Goal: Task Accomplishment & Management: Use online tool/utility

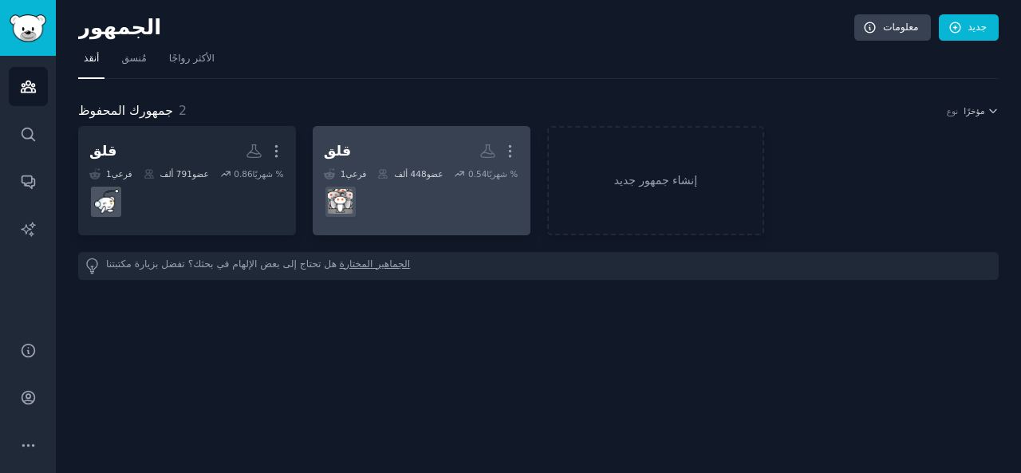
click at [422, 183] on dd at bounding box center [421, 202] width 195 height 45
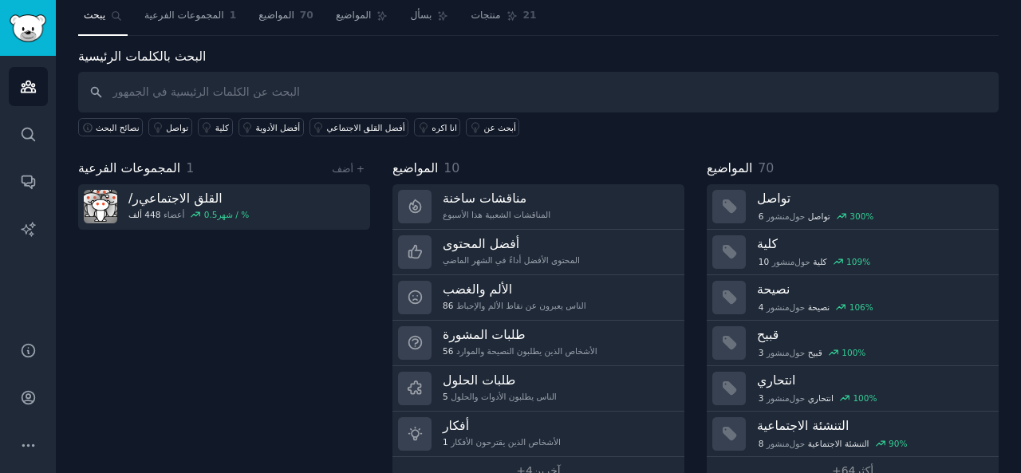
scroll to position [73, 0]
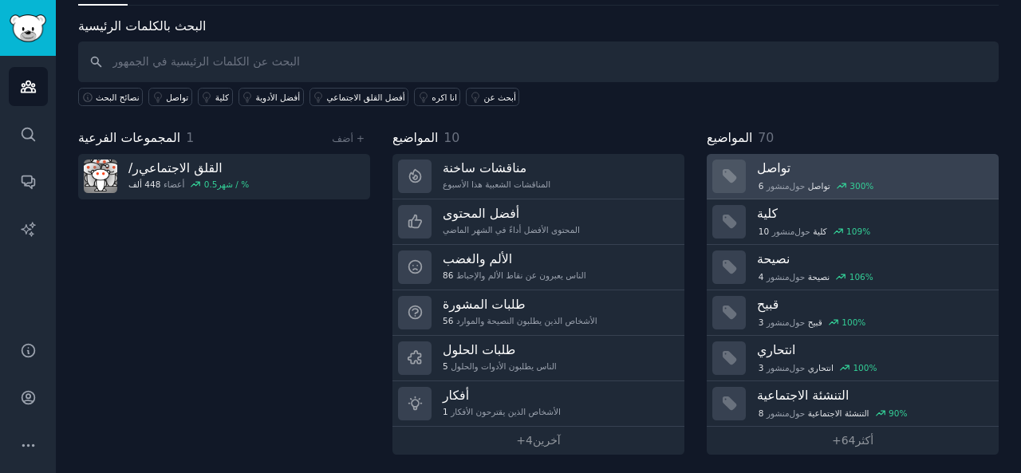
click at [823, 184] on font "تواصل" at bounding box center [819, 186] width 22 height 10
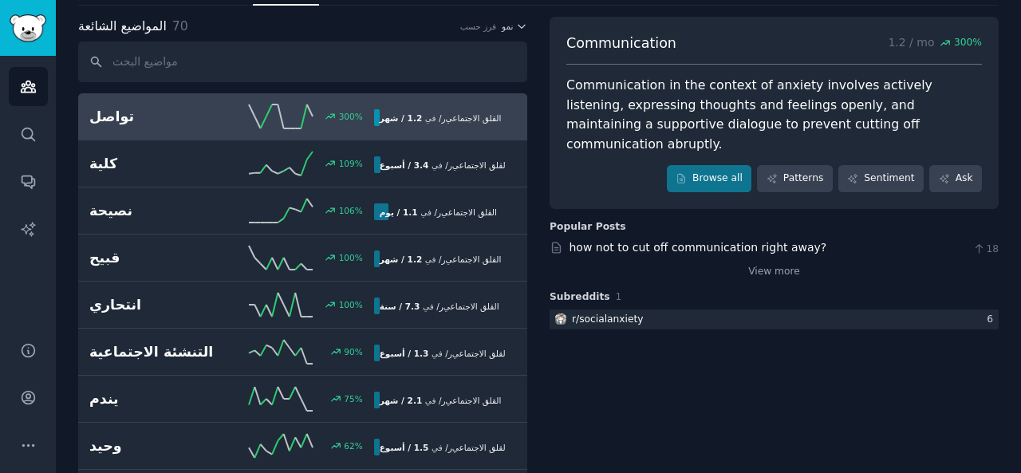
click at [242, 120] on div "300 %" at bounding box center [302, 117] width 142 height 24
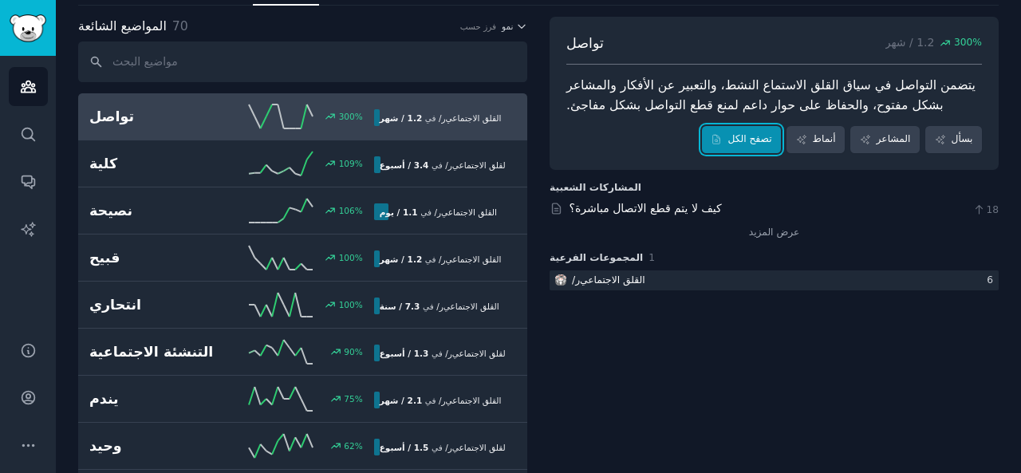
click at [733, 133] on font "تصفح الكل" at bounding box center [750, 138] width 44 height 11
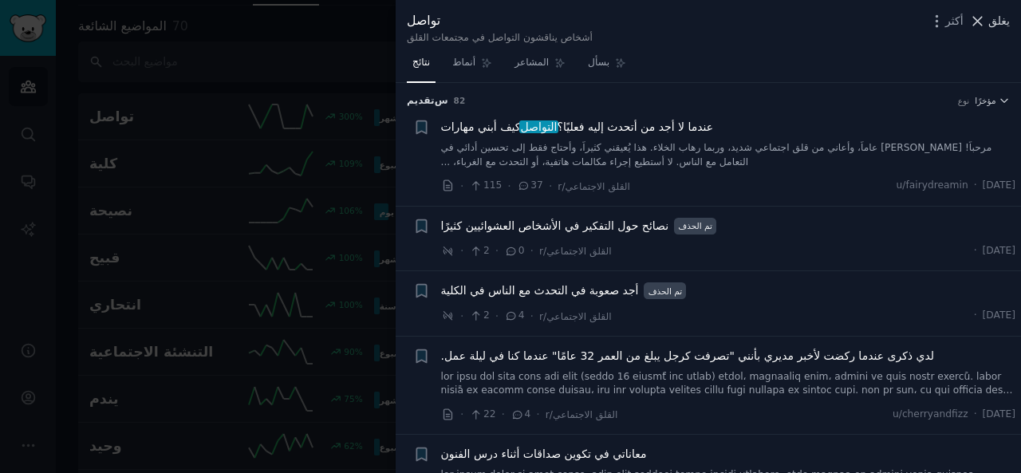
click at [977, 18] on icon at bounding box center [978, 21] width 17 height 17
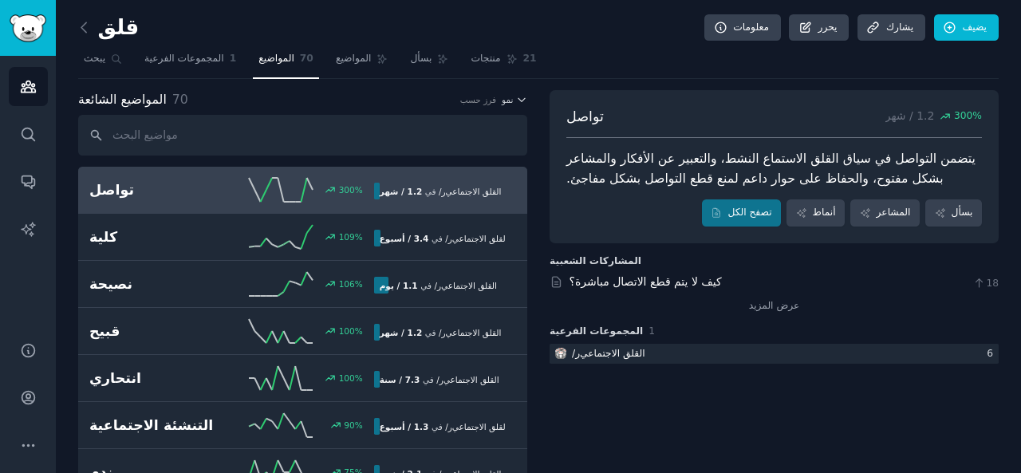
click at [90, 36] on link at bounding box center [88, 28] width 20 height 26
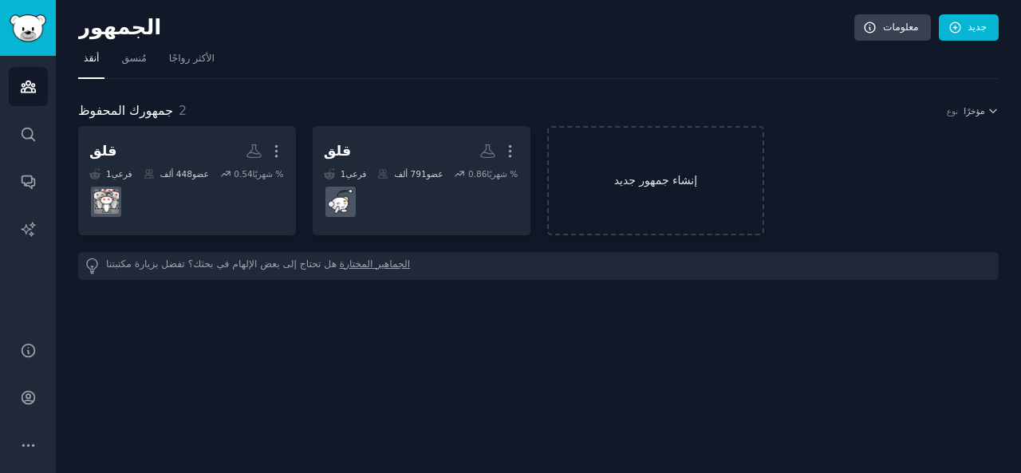
click at [683, 195] on link "إنشاء جمهور جديد" at bounding box center [656, 180] width 218 height 109
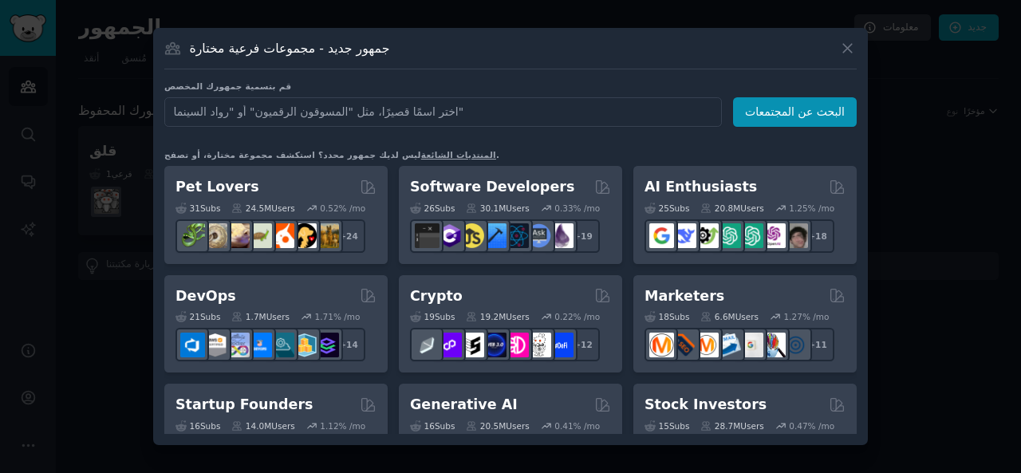
click at [235, 118] on input "text" at bounding box center [443, 112] width 558 height 30
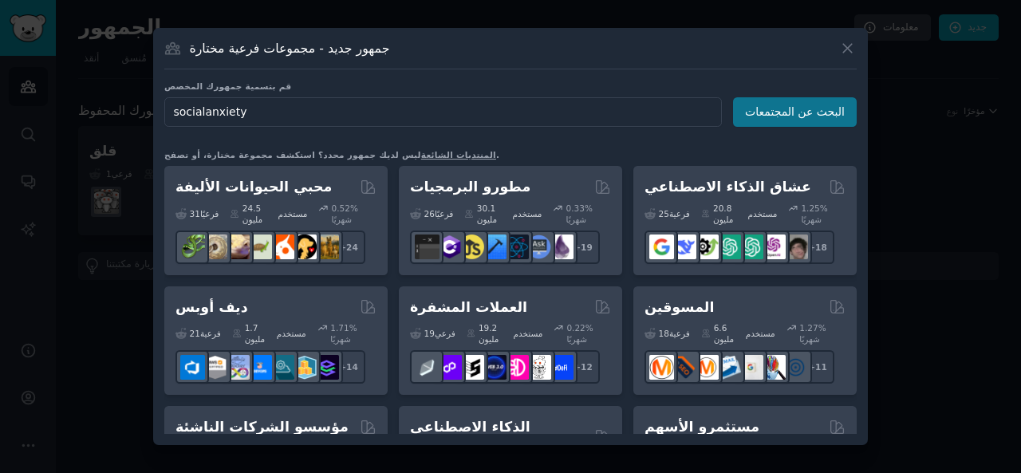
type input "socialanxiety"
click at [793, 114] on font "البحث عن المجتمعات" at bounding box center [795, 111] width 100 height 13
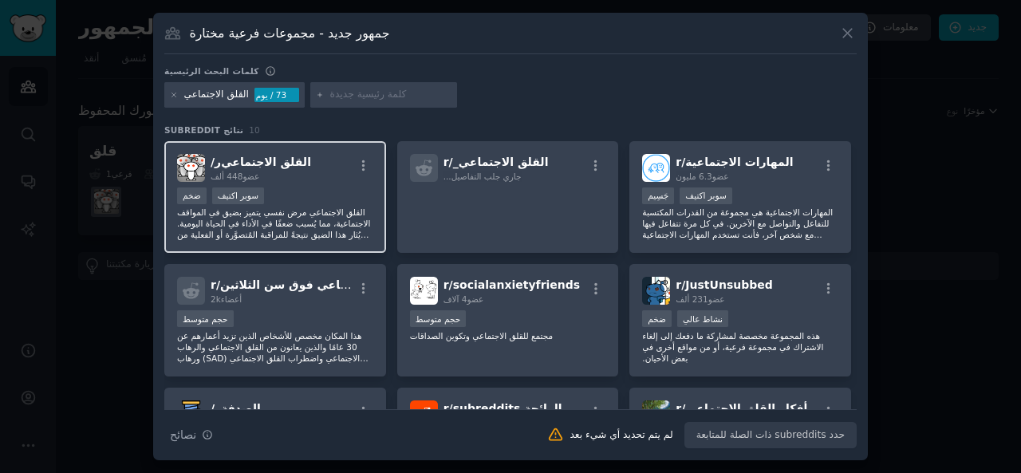
click at [253, 213] on font "القلق الاجتماعي مرض نفسي يتميز بضيق في المواقف الاجتماعية، مما يُسبب ضعفًا في ا…" at bounding box center [273, 251] width 193 height 88
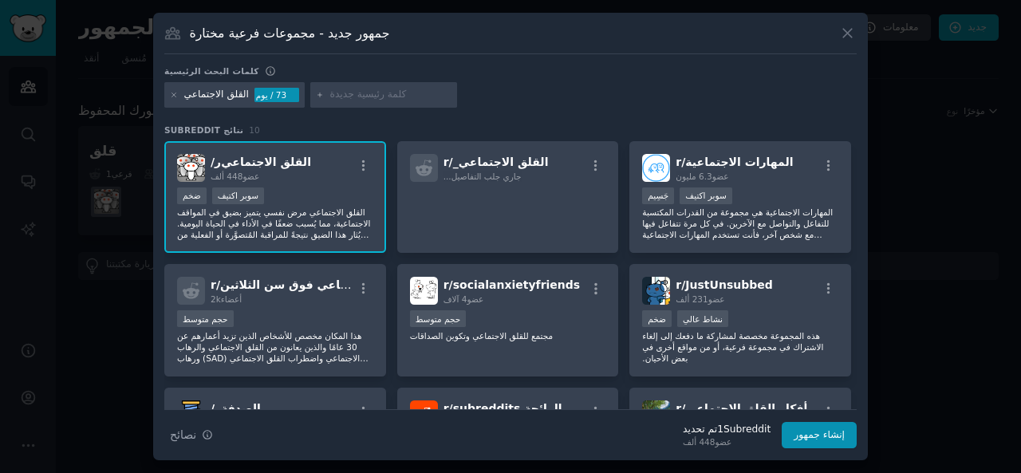
click at [263, 159] on font "القلق الاجتماعي" at bounding box center [266, 162] width 90 height 13
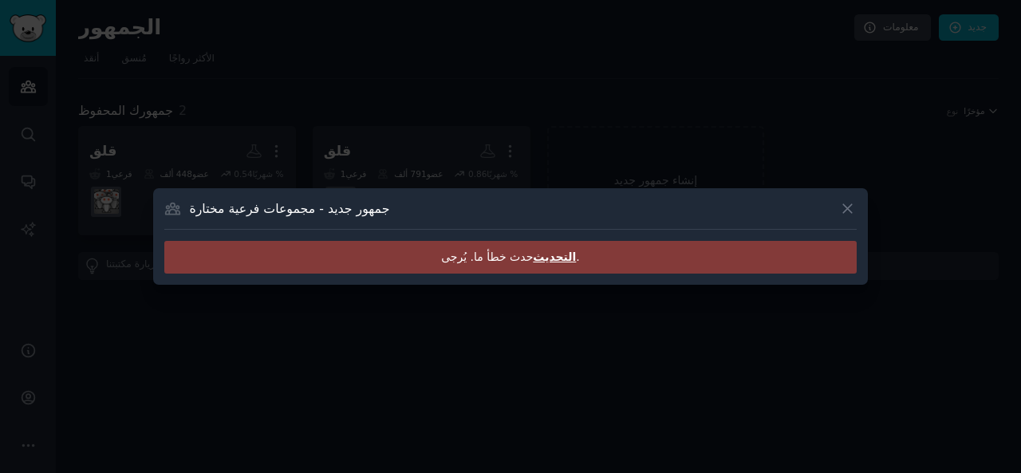
click at [444, 255] on div "حدث خطأ ما. يُرجى التحديث ." at bounding box center [510, 257] width 693 height 33
click at [854, 200] on icon at bounding box center [847, 208] width 17 height 17
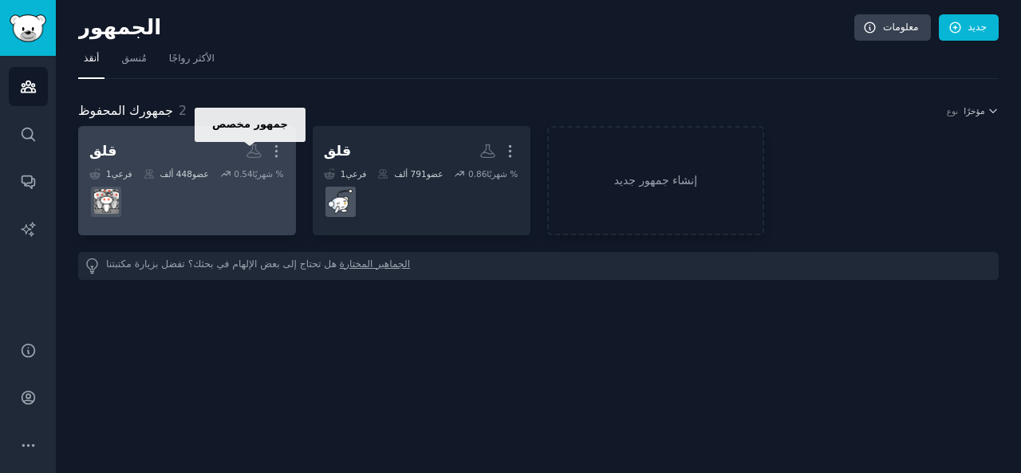
click at [257, 146] on icon at bounding box center [254, 151] width 17 height 17
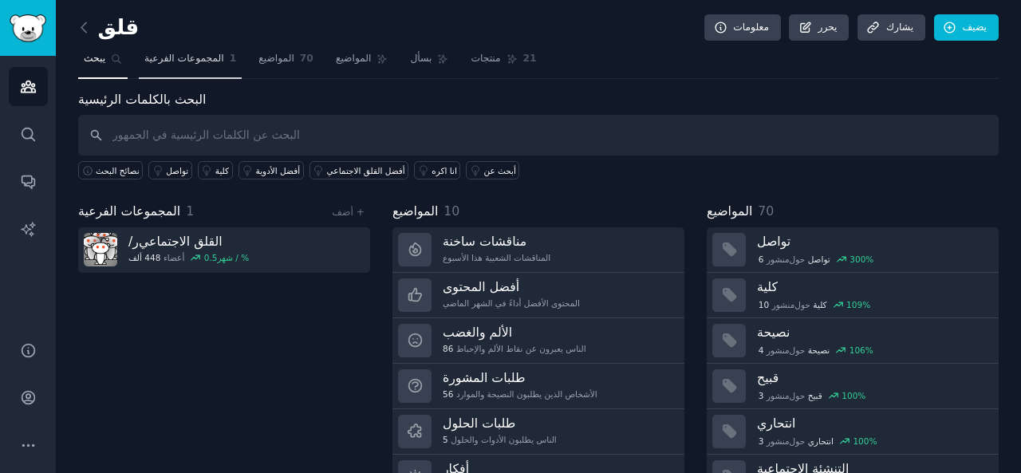
click at [192, 61] on font "المجموعات الفرعية" at bounding box center [184, 58] width 80 height 11
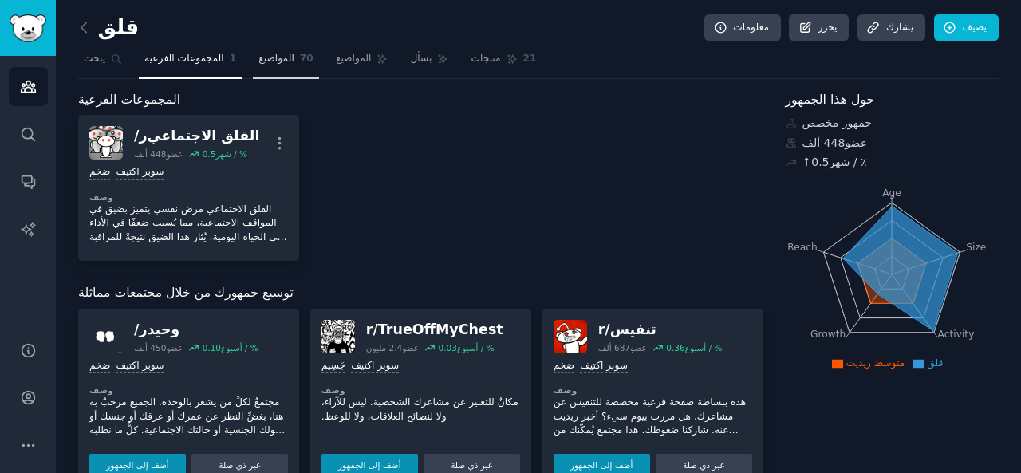
click at [260, 57] on font "المواضيع" at bounding box center [277, 58] width 36 height 11
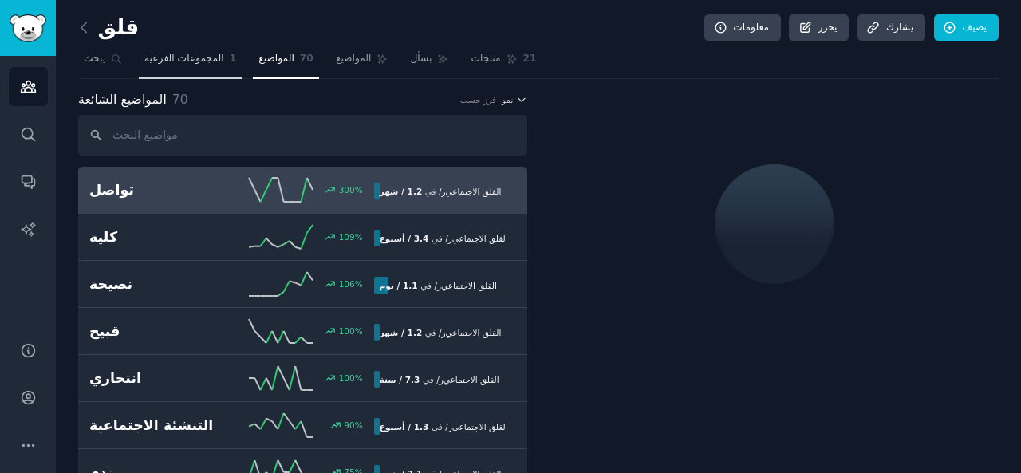
click at [174, 49] on link "المجموعات الفرعية 1" at bounding box center [190, 62] width 103 height 33
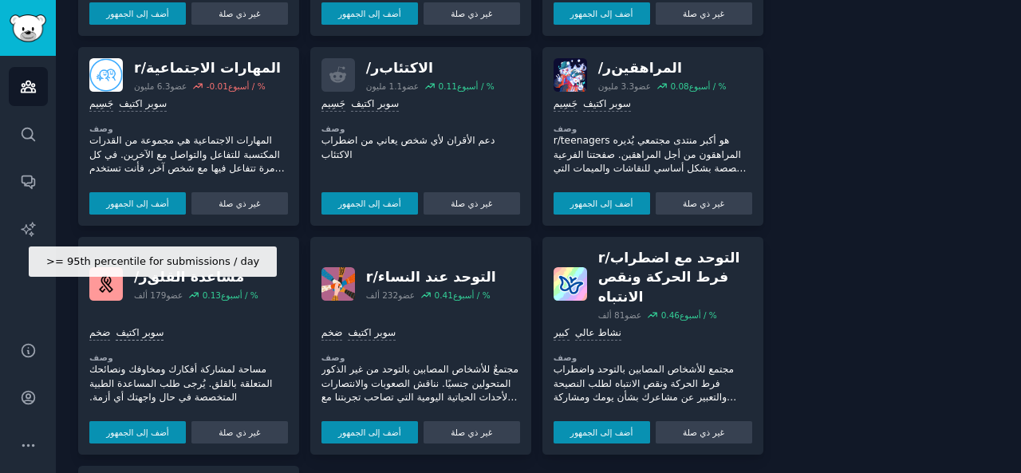
scroll to position [479, 0]
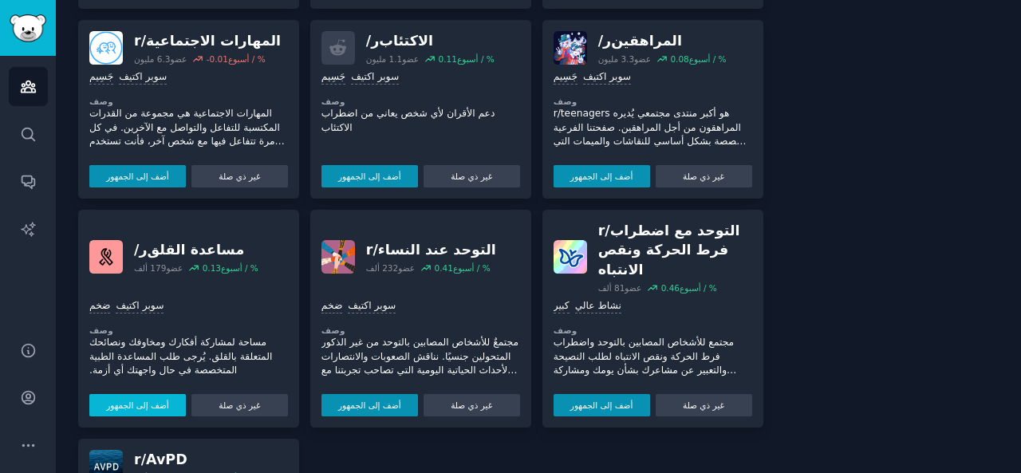
click at [145, 394] on button "أضف إلى الجمهور" at bounding box center [137, 405] width 97 height 22
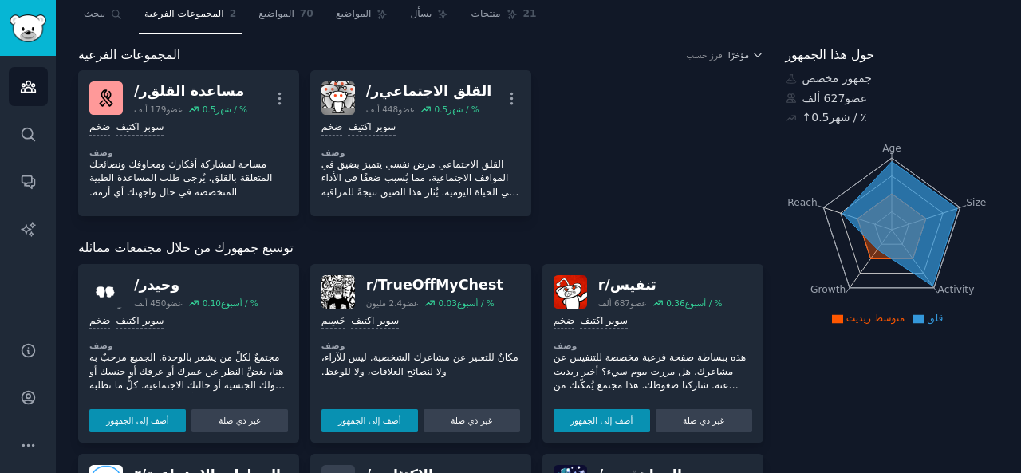
scroll to position [0, 0]
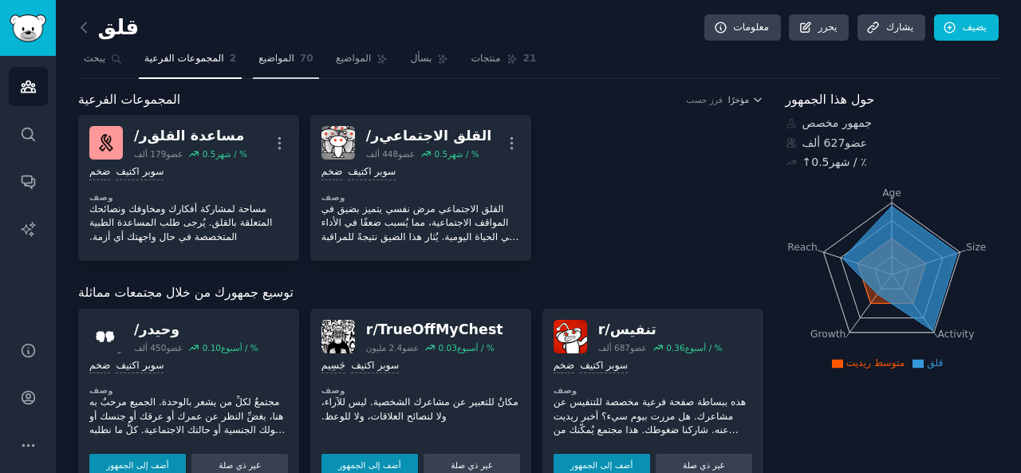
click at [270, 62] on font "المواضيع" at bounding box center [277, 58] width 36 height 11
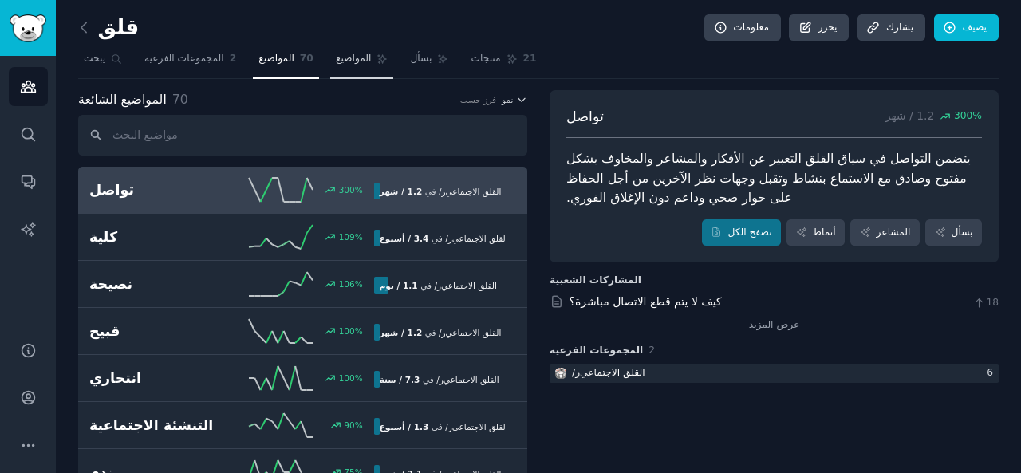
click at [342, 68] on link "المواضيع" at bounding box center [362, 62] width 64 height 33
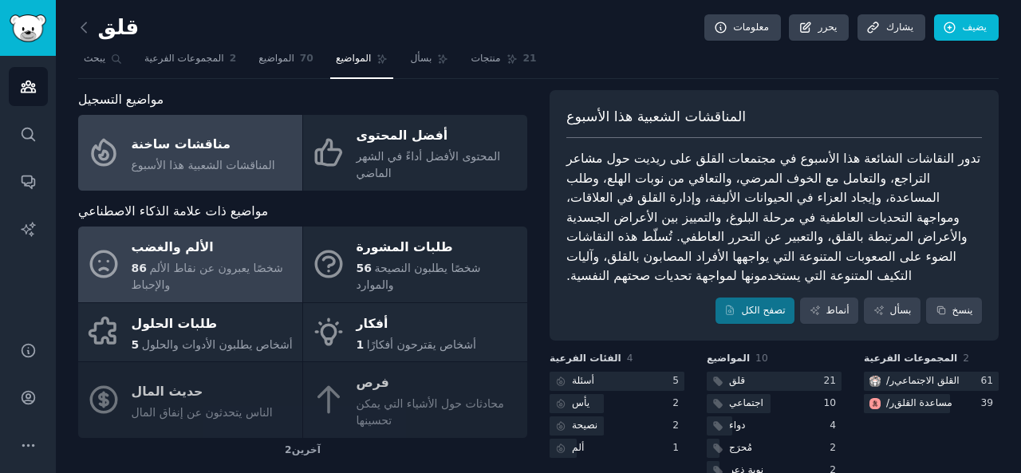
click at [243, 271] on font "شخصًا يعبرون عن نقاط الألم والإحباط" at bounding box center [208, 277] width 152 height 30
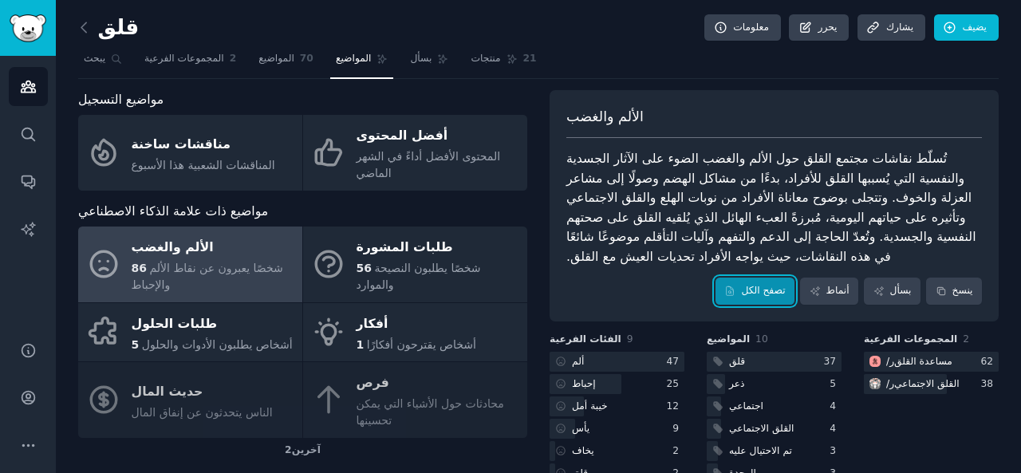
click at [762, 298] on link "تصفح الكل" at bounding box center [755, 291] width 79 height 27
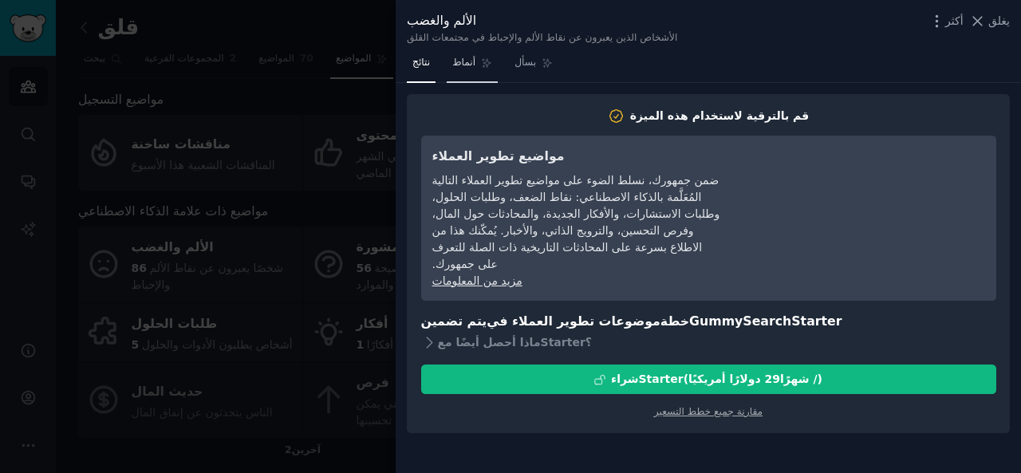
click at [460, 62] on font "أنماط" at bounding box center [463, 62] width 23 height 11
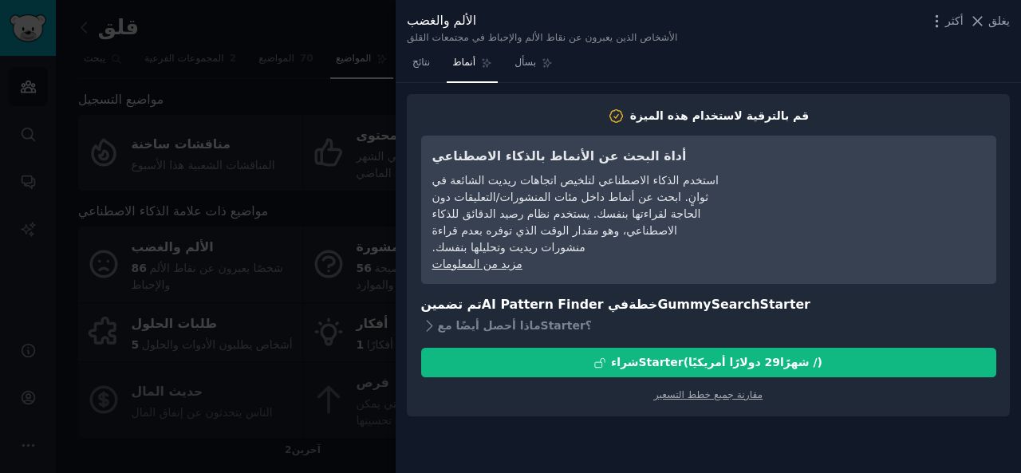
click at [320, 34] on div at bounding box center [510, 236] width 1021 height 473
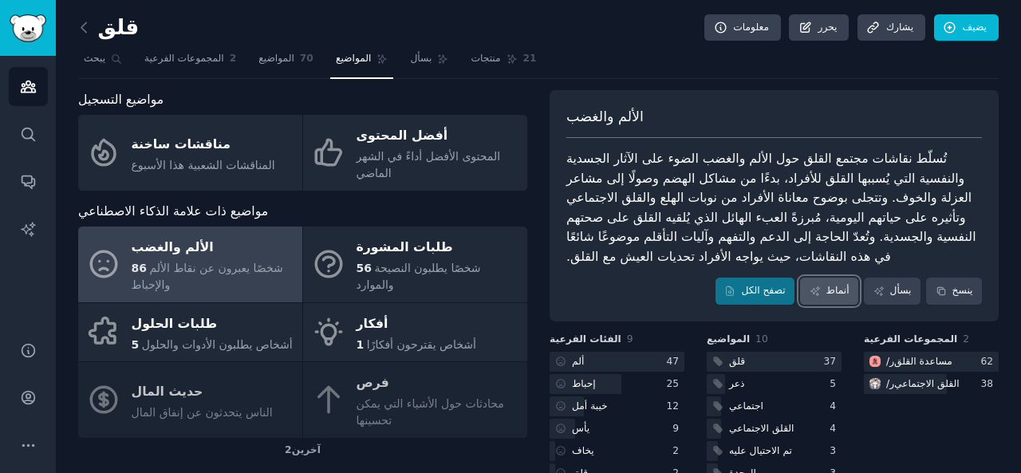
click at [811, 301] on link "أنماط" at bounding box center [829, 291] width 58 height 27
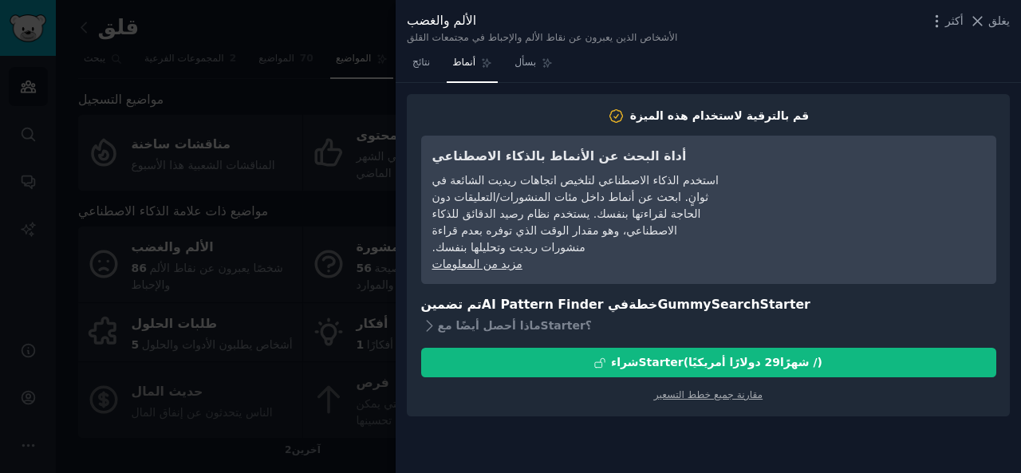
click at [337, 32] on div at bounding box center [510, 236] width 1021 height 473
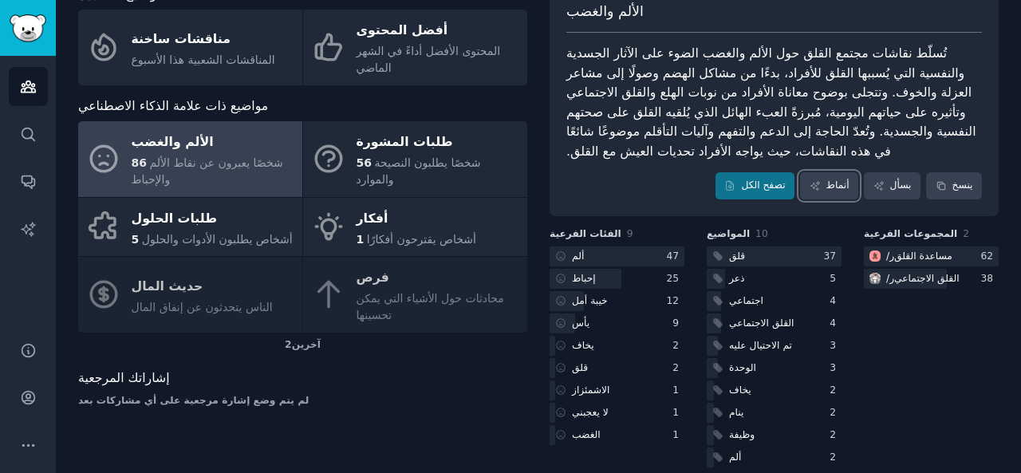
scroll to position [123, 0]
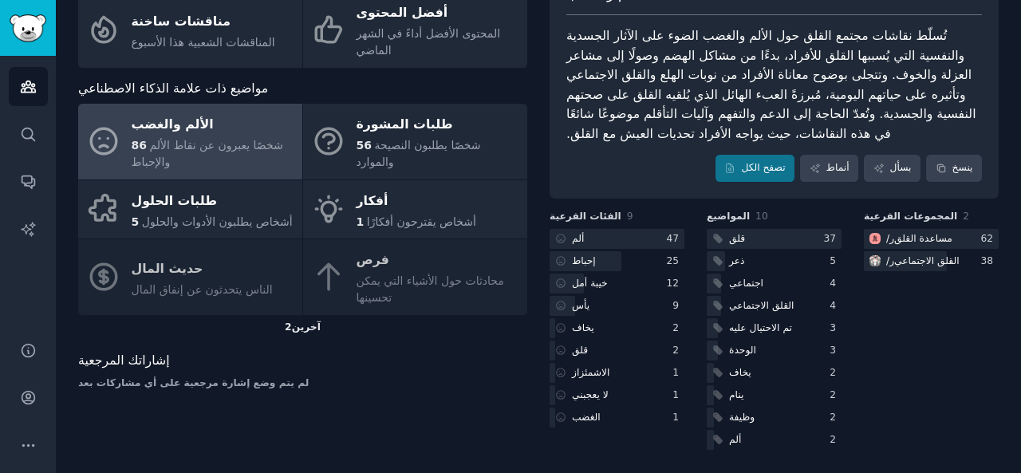
click at [290, 332] on font "2" at bounding box center [288, 327] width 7 height 11
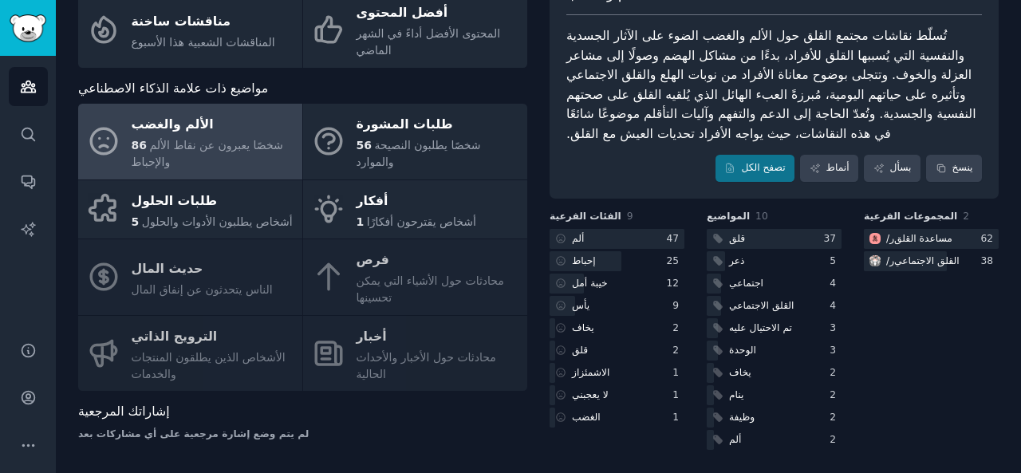
click at [212, 361] on div "الألم والغضب 86 شخصًا يعبرون عن نقاط الألم والإحباط طلبات المشورة 56 شخصًا يطلب…" at bounding box center [302, 247] width 449 height 287
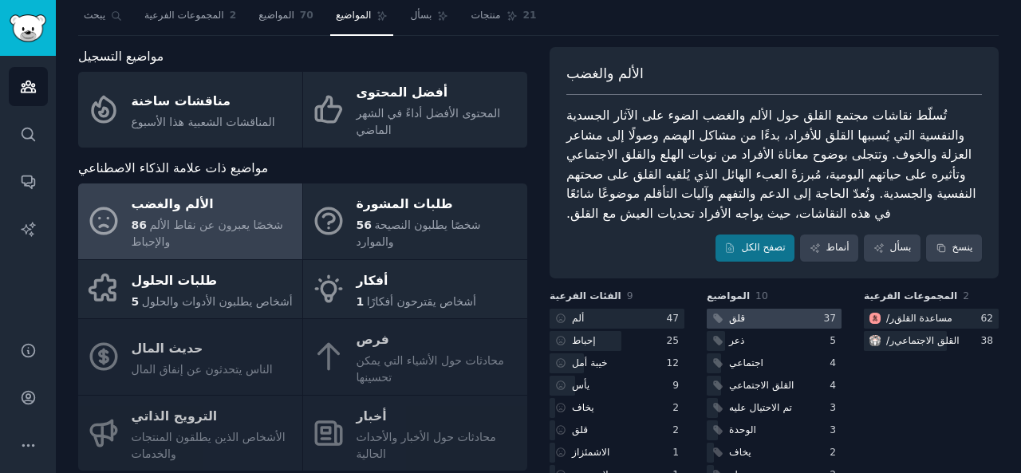
click at [792, 315] on div at bounding box center [774, 319] width 135 height 20
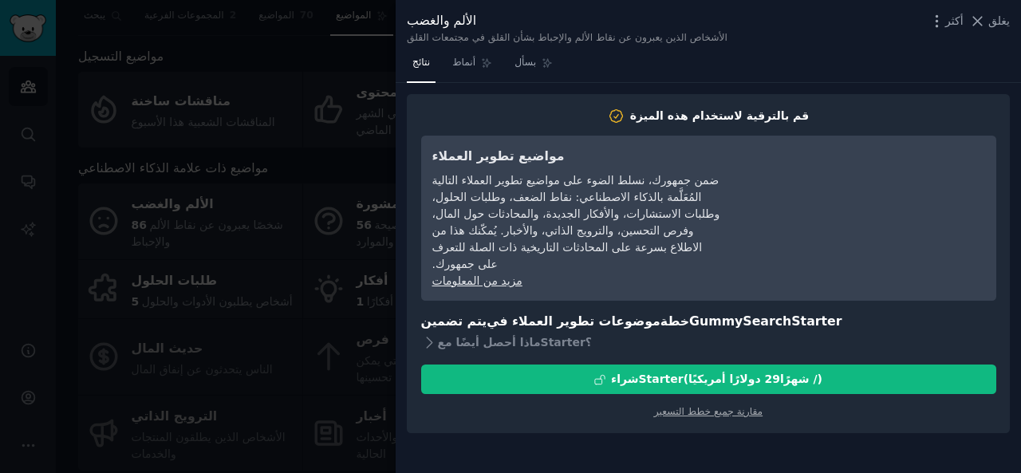
click at [975, 20] on icon at bounding box center [978, 21] width 17 height 17
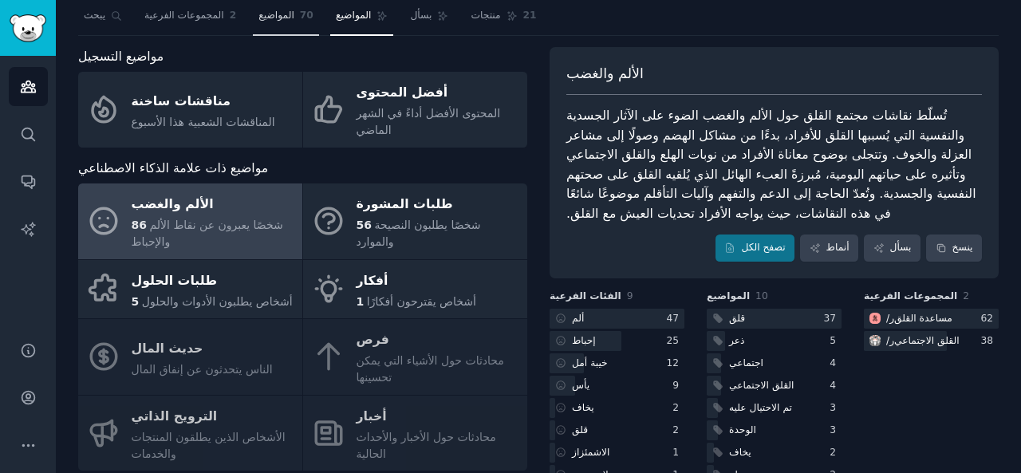
click at [280, 18] on font "المواضيع" at bounding box center [277, 15] width 36 height 11
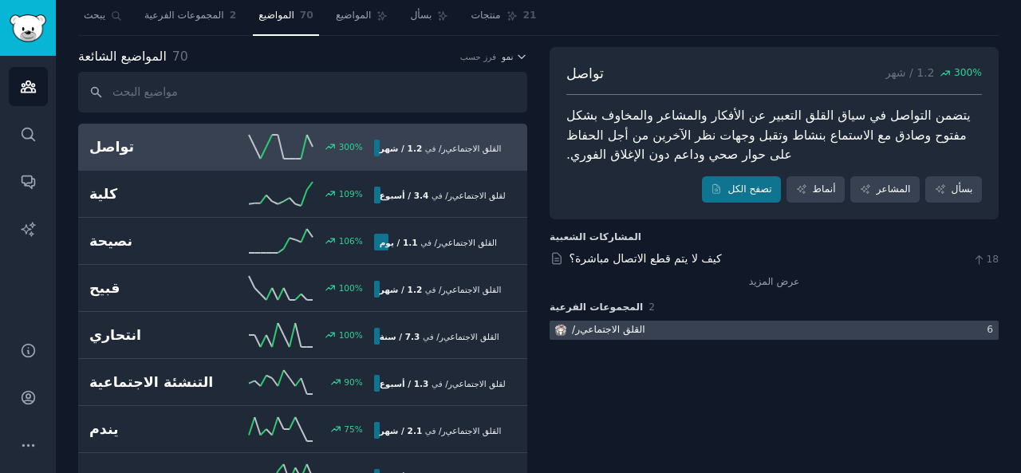
click at [972, 332] on div at bounding box center [774, 331] width 449 height 20
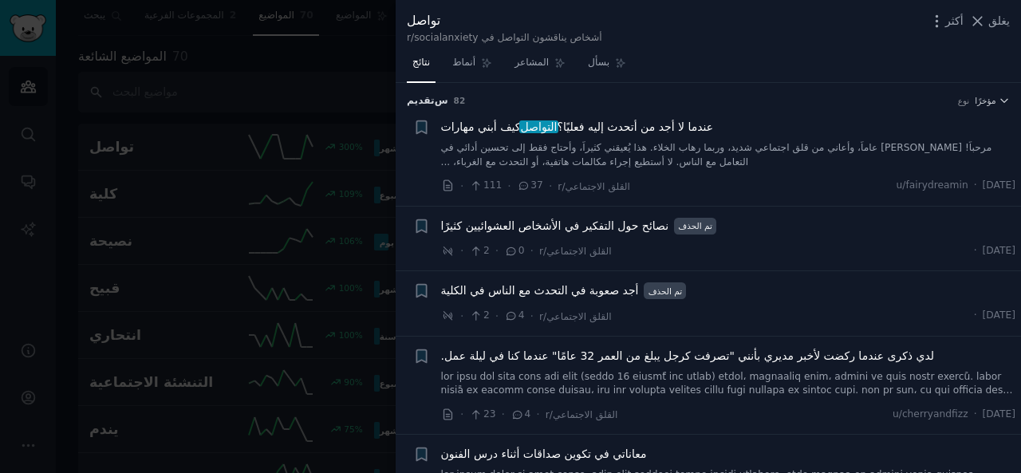
click at [337, 59] on div at bounding box center [510, 236] width 1021 height 473
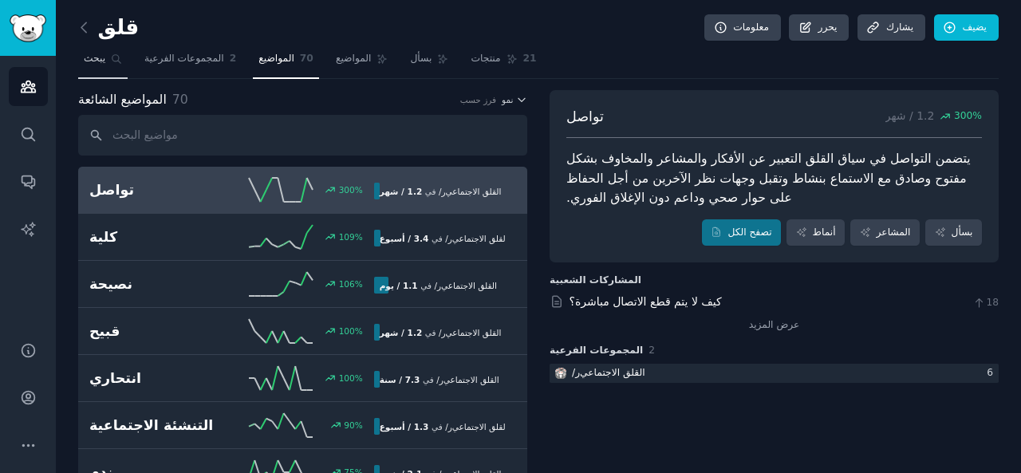
click at [102, 68] on link "يبحث" at bounding box center [102, 62] width 49 height 33
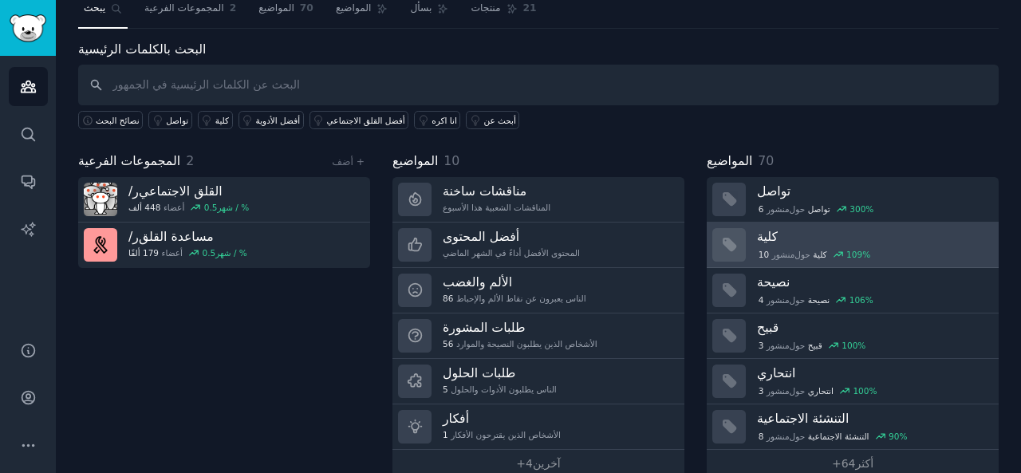
scroll to position [73, 0]
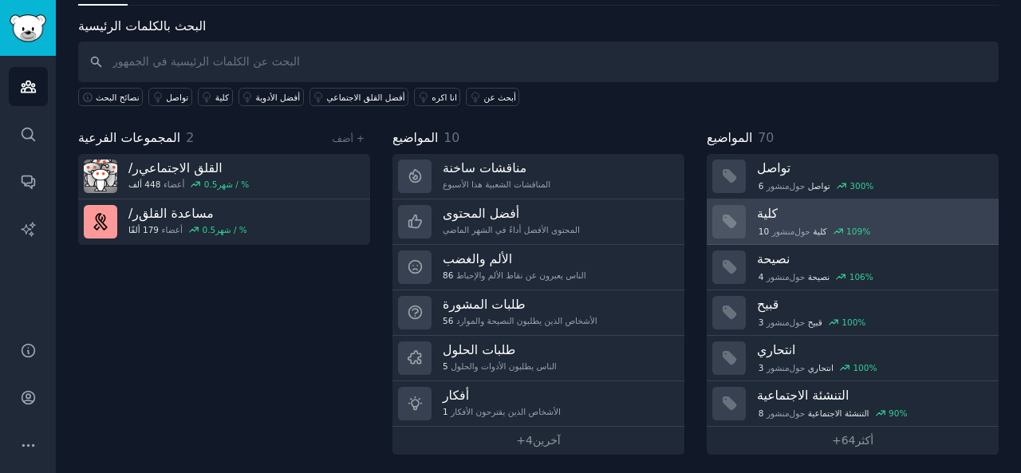
click at [804, 232] on font "حول" at bounding box center [803, 232] width 16 height 10
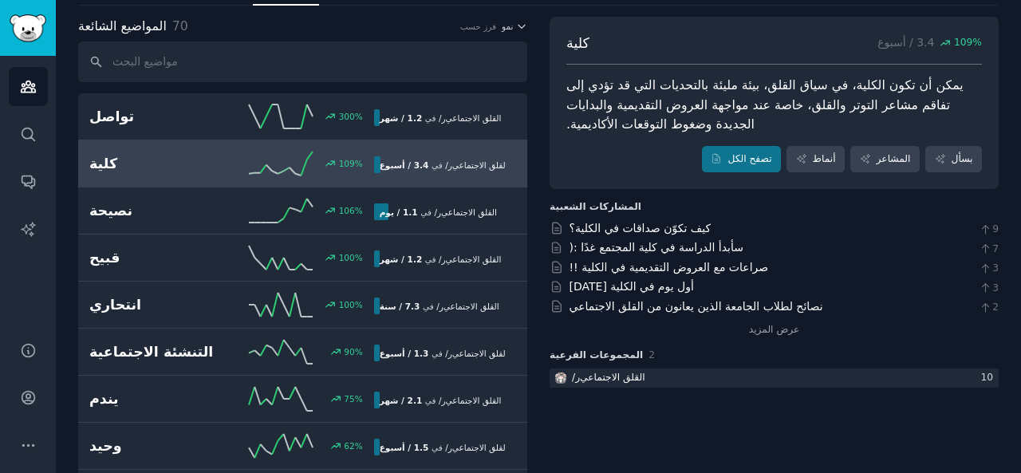
scroll to position [73, 0]
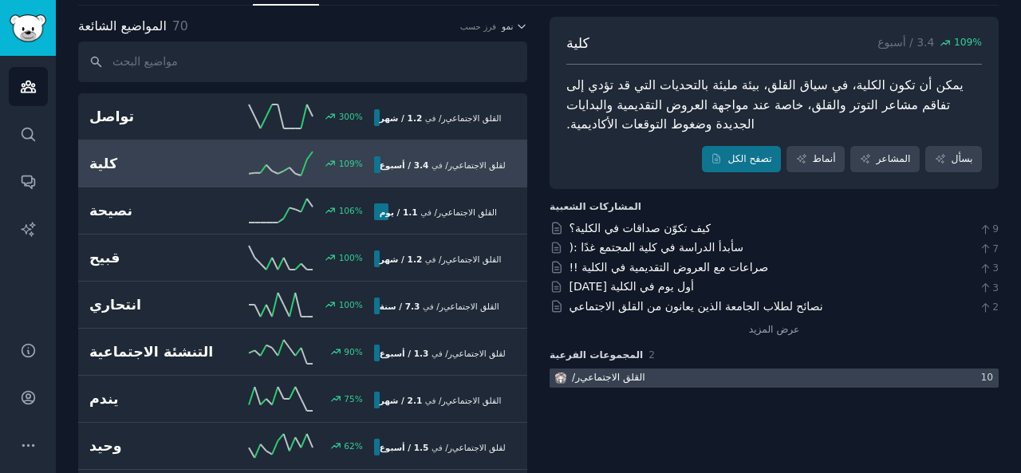
click at [748, 379] on div at bounding box center [774, 379] width 449 height 20
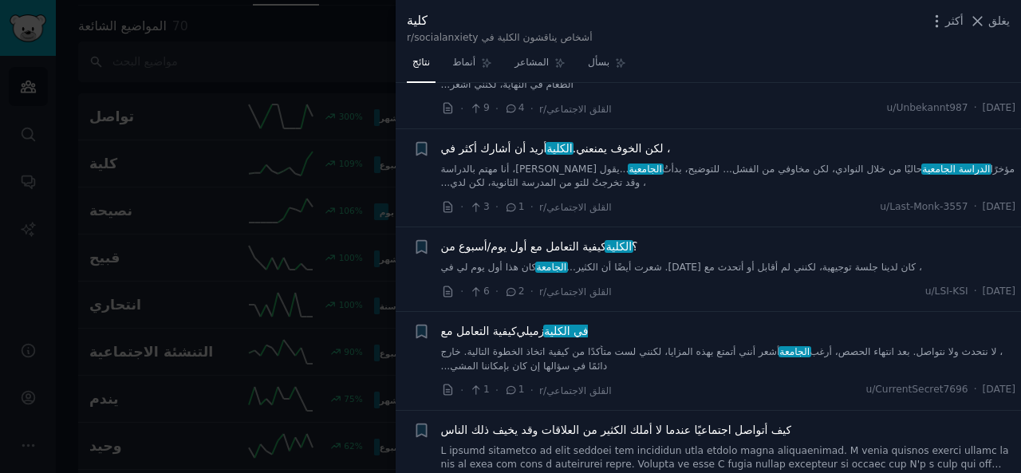
scroll to position [559, 0]
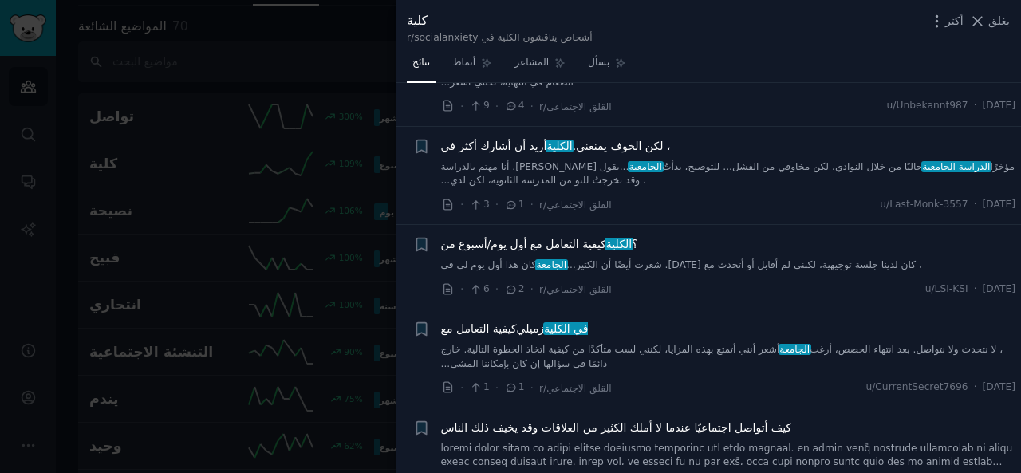
click at [314, 68] on div at bounding box center [510, 236] width 1021 height 473
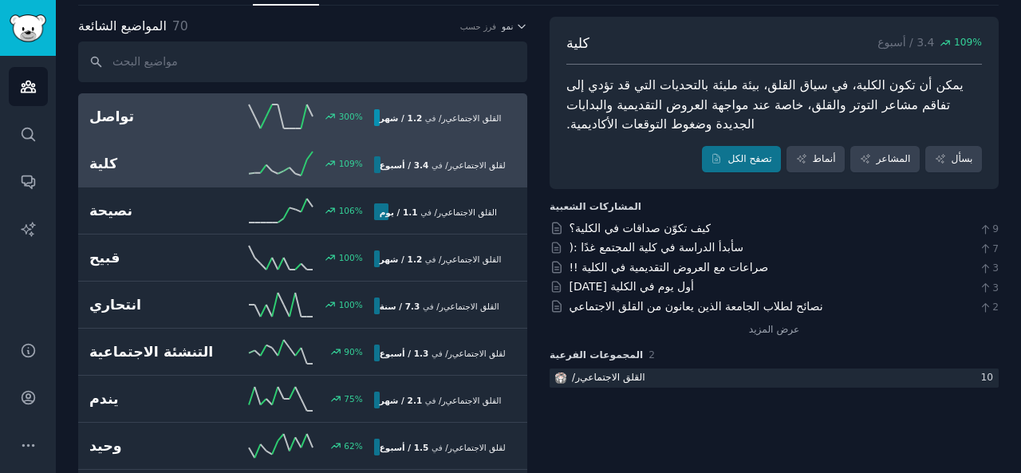
click at [311, 124] on div "300 %" at bounding box center [302, 117] width 142 height 24
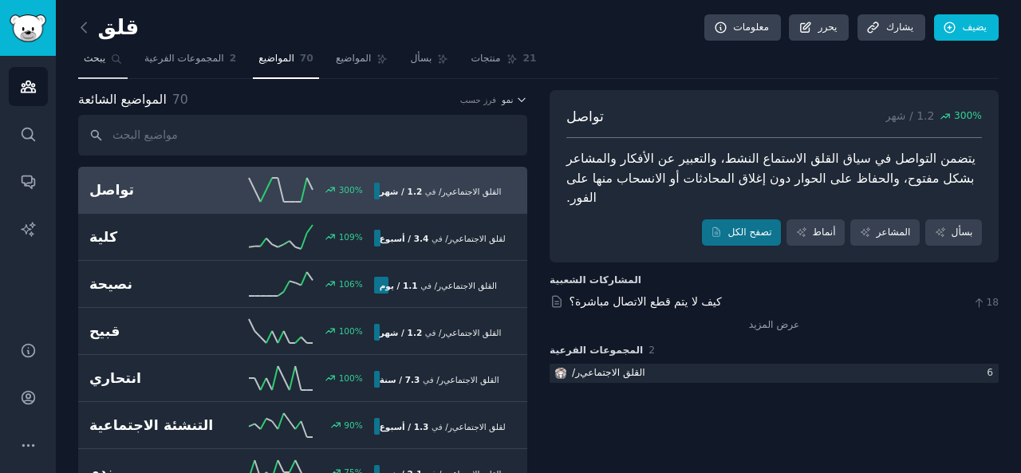
click at [102, 57] on font "يبحث" at bounding box center [95, 58] width 22 height 11
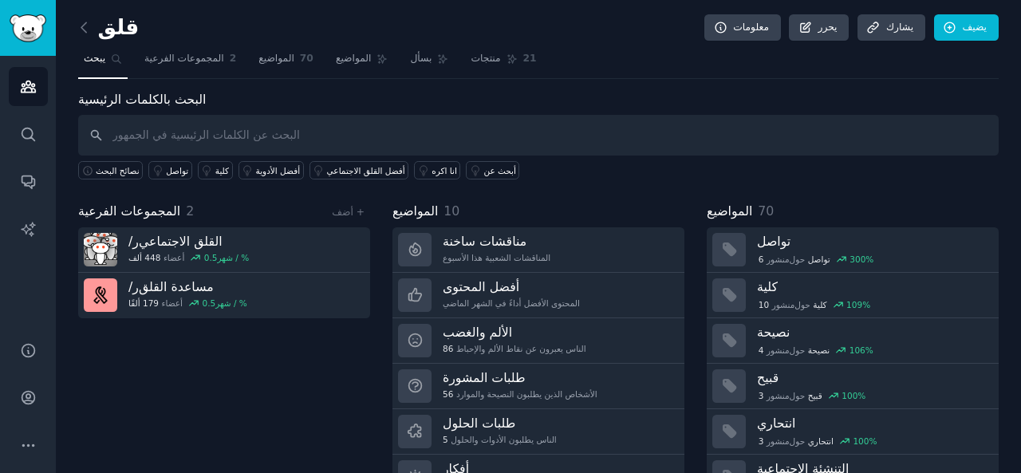
click at [147, 151] on input "text" at bounding box center [538, 135] width 921 height 41
click at [144, 138] on input "socialanxiety" at bounding box center [538, 135] width 921 height 41
click at [140, 138] on input "socialanxiety" at bounding box center [538, 135] width 921 height 41
type input "[MEDICAL_DATA]"
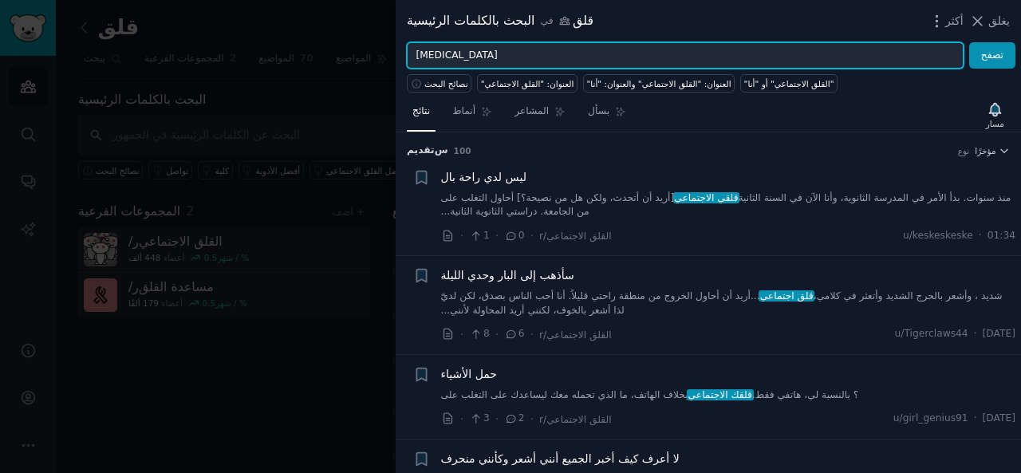
drag, startPoint x: 485, startPoint y: 53, endPoint x: 411, endPoint y: 50, distance: 74.3
click at [411, 50] on input "[MEDICAL_DATA]" at bounding box center [685, 55] width 557 height 27
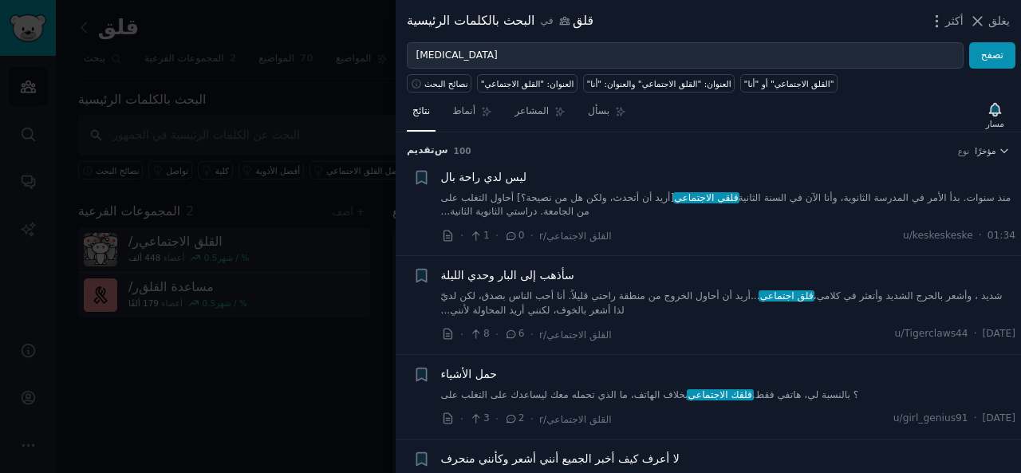
click at [302, 26] on div at bounding box center [510, 236] width 1021 height 473
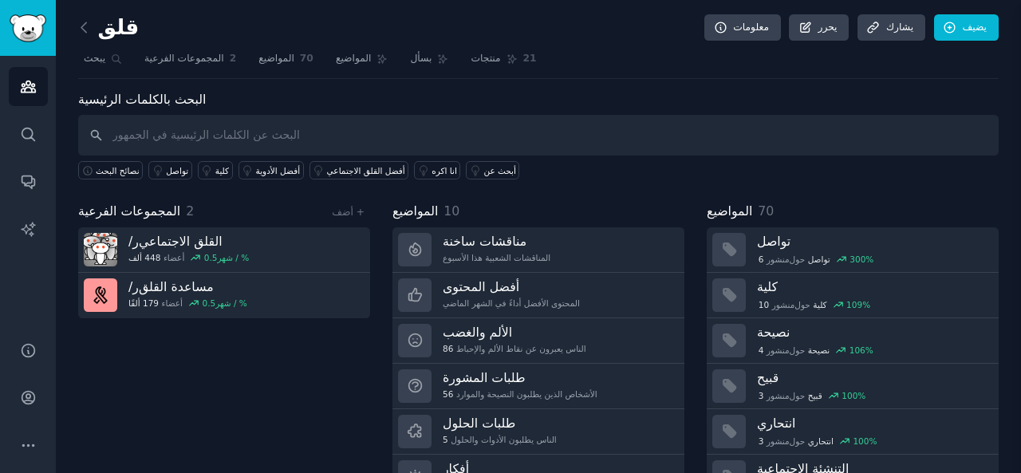
click at [139, 35] on div at bounding box center [510, 236] width 1021 height 473
click at [91, 25] on div at bounding box center [510, 236] width 1021 height 473
click at [88, 25] on icon at bounding box center [84, 27] width 17 height 17
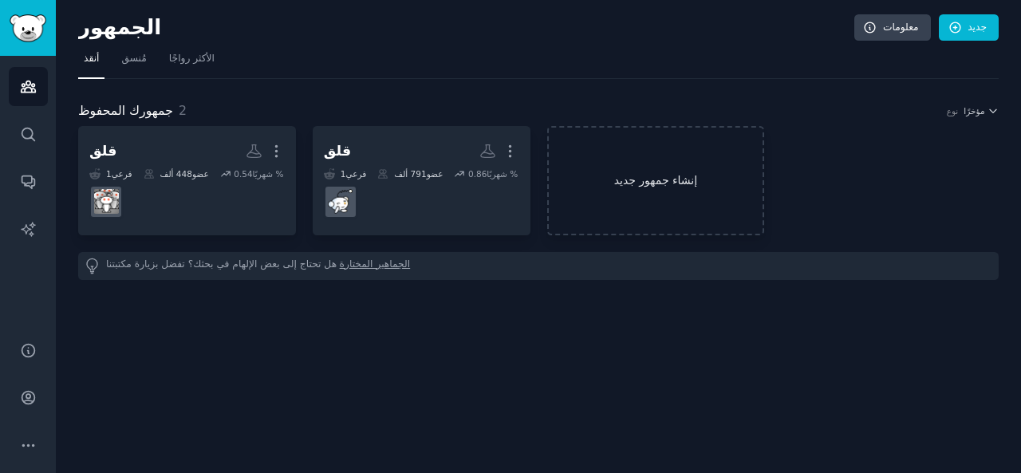
click at [655, 203] on link "إنشاء جمهور جديد" at bounding box center [656, 180] width 218 height 109
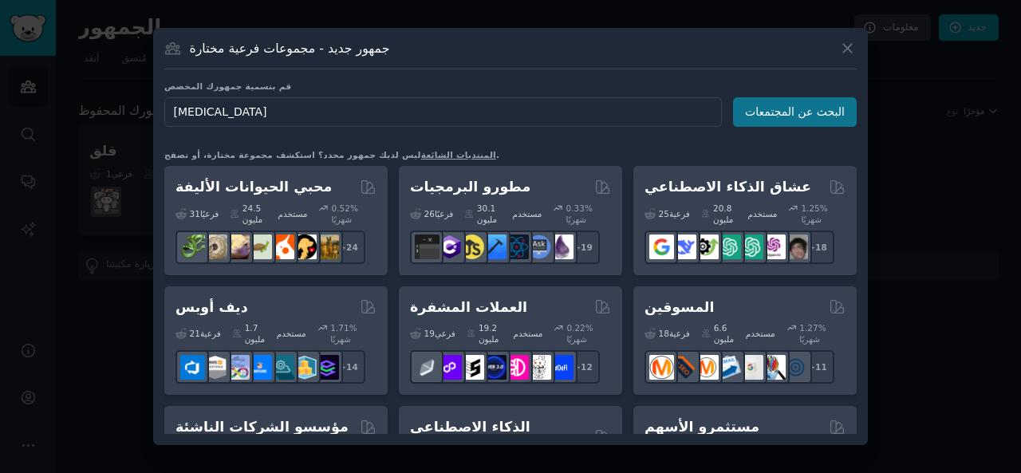
type input "[MEDICAL_DATA]"
click at [785, 102] on button "البحث عن المجتمعات" at bounding box center [795, 112] width 124 height 30
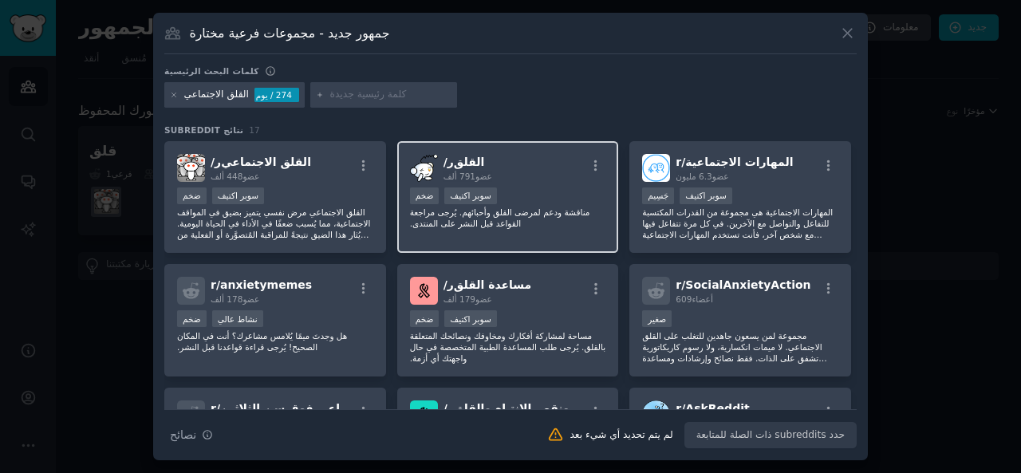
click at [511, 227] on font "مناقشة ودعم لمرضى القلق وأحبائهم. يُرجى مراجعة القواعد قبل النشر على المنتدى." at bounding box center [500, 217] width 180 height 21
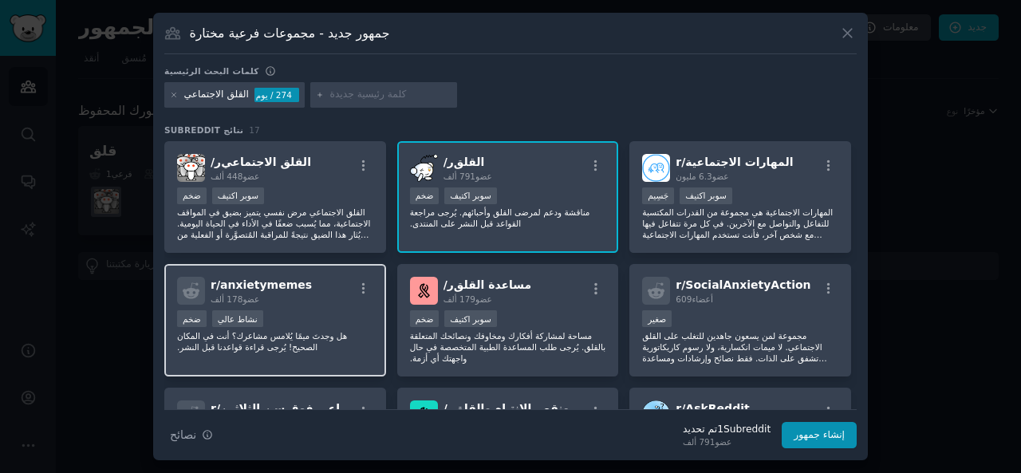
click at [329, 287] on div "r/ anxietymemes 178 ألف عضو" at bounding box center [275, 291] width 196 height 28
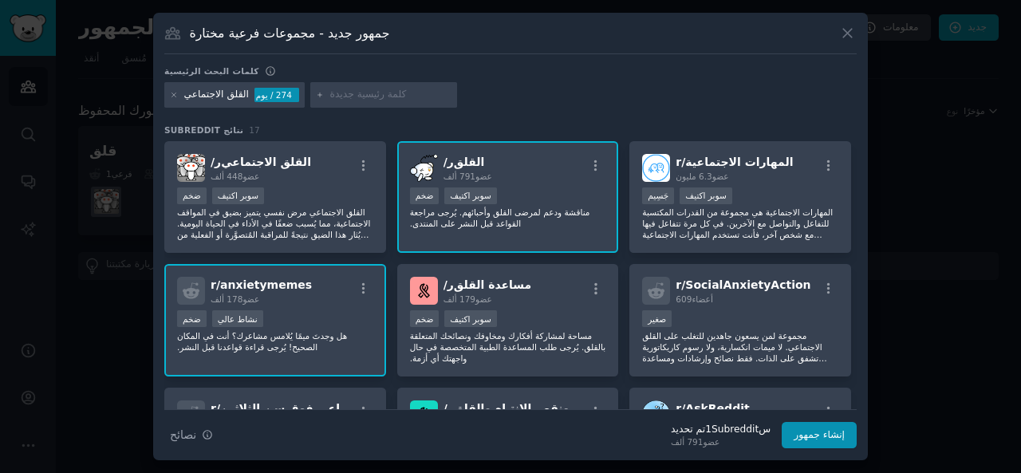
click at [258, 334] on font "هل وجدتَ ميمًا يُلامس مشاعرك؟ أنت في المكان الصحيح! يُرجى قراءة قواعدنا قبل الن…" at bounding box center [262, 341] width 170 height 21
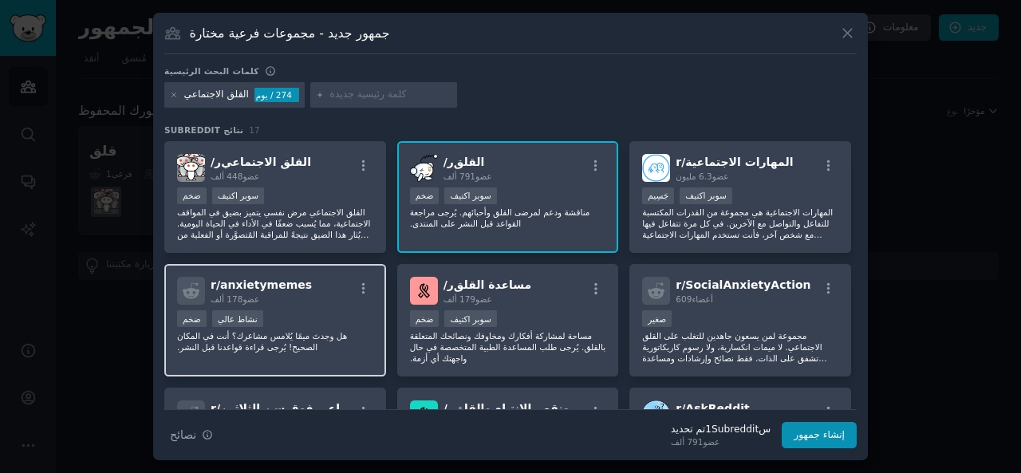
click at [271, 323] on div "ضخم نشاط عالي" at bounding box center [275, 320] width 196 height 20
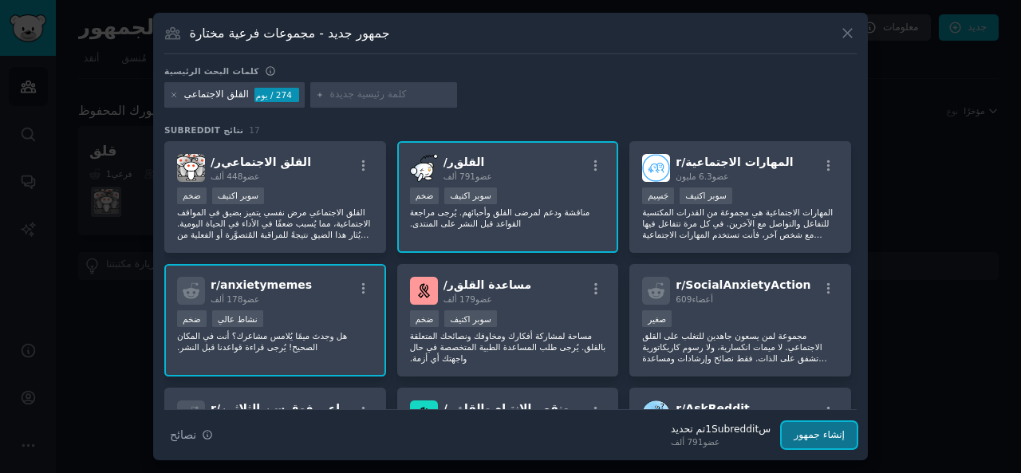
click at [825, 433] on font "إنشاء جمهور" at bounding box center [819, 434] width 51 height 11
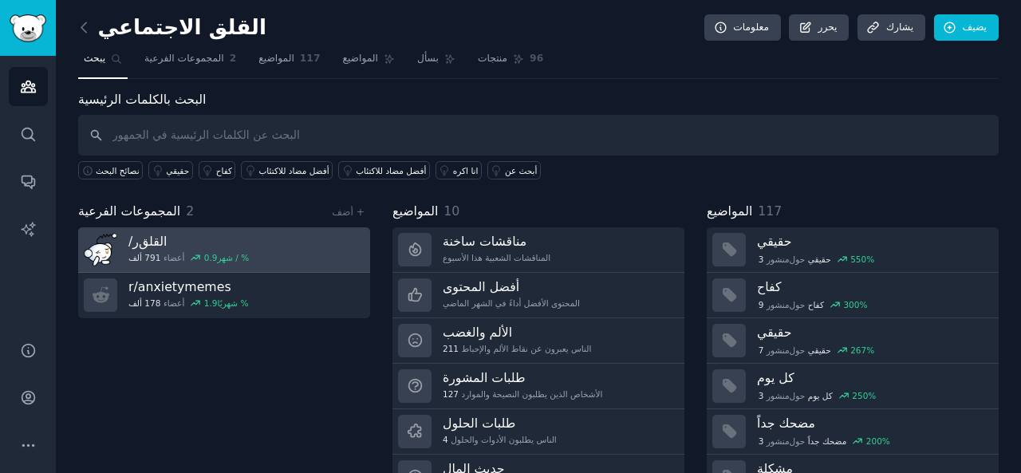
click at [312, 247] on link "ر/ القلق 791 ألف أعضاء 0.9 % / شهر" at bounding box center [224, 249] width 292 height 45
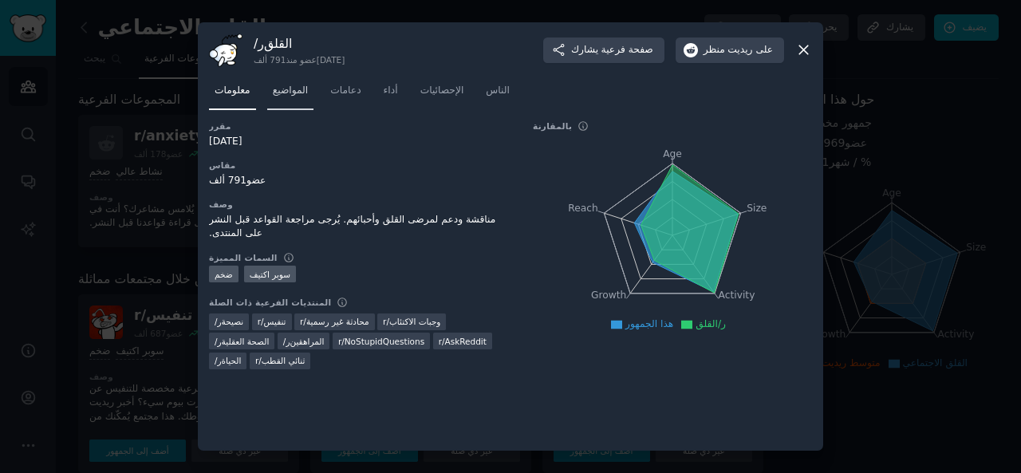
click at [304, 106] on link "المواضيع" at bounding box center [290, 94] width 47 height 33
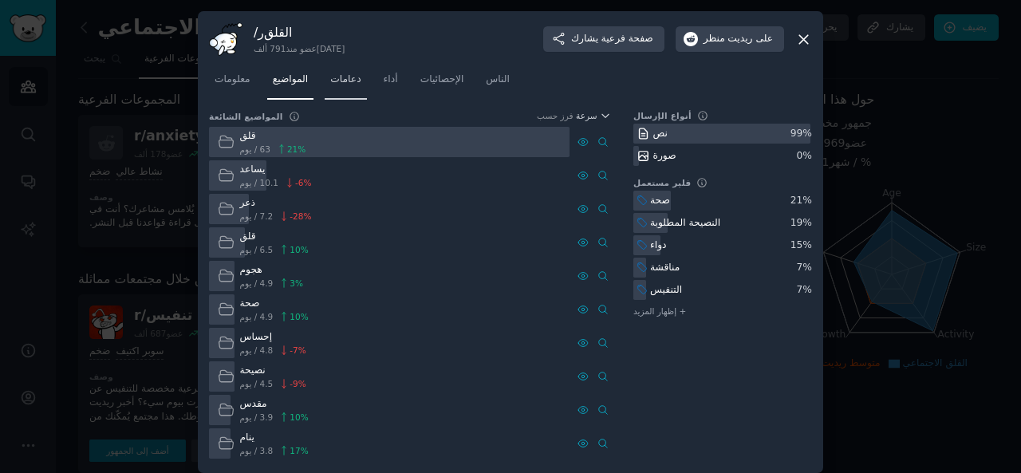
click at [347, 82] on font "دعامات" at bounding box center [345, 78] width 30 height 11
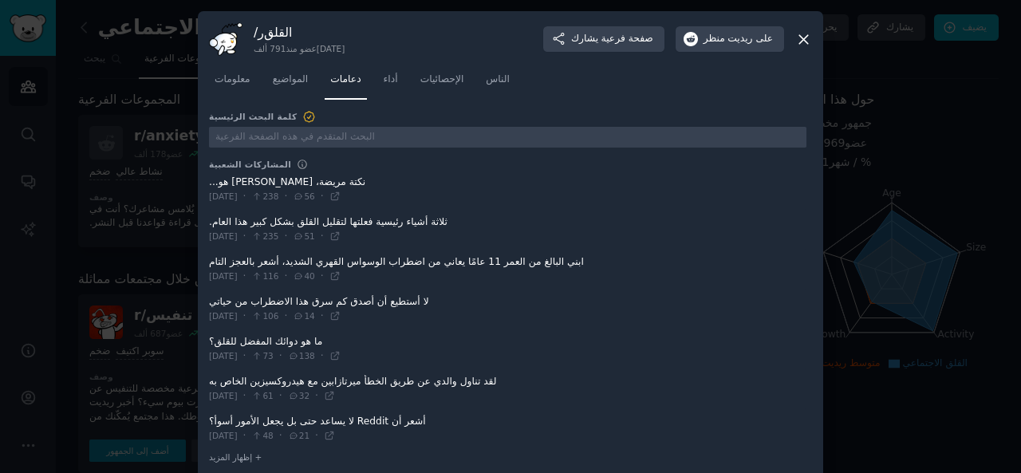
click at [404, 79] on nav "معلومات المواضيع دعامات أداء الإحصائيات الناس" at bounding box center [510, 83] width 603 height 33
click at [389, 78] on font "أداء" at bounding box center [391, 78] width 14 height 11
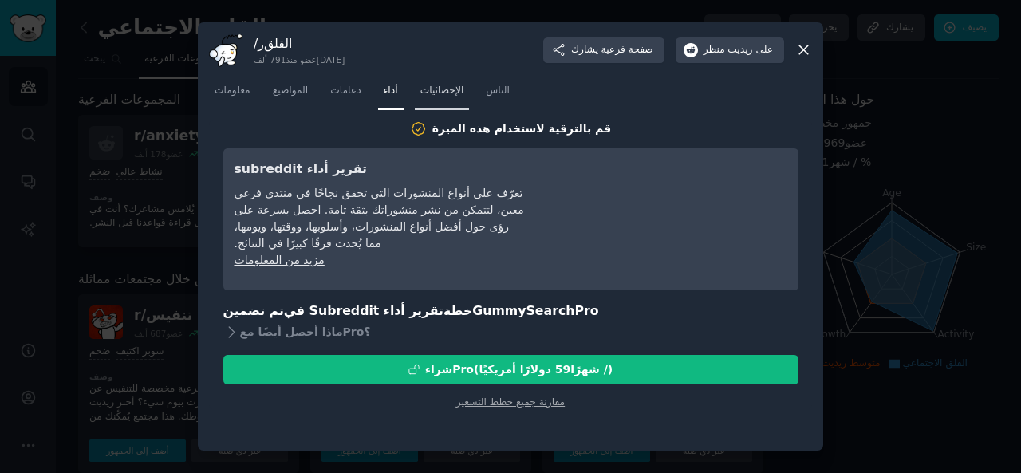
click at [440, 95] on font "الإحصائيات" at bounding box center [443, 90] width 44 height 11
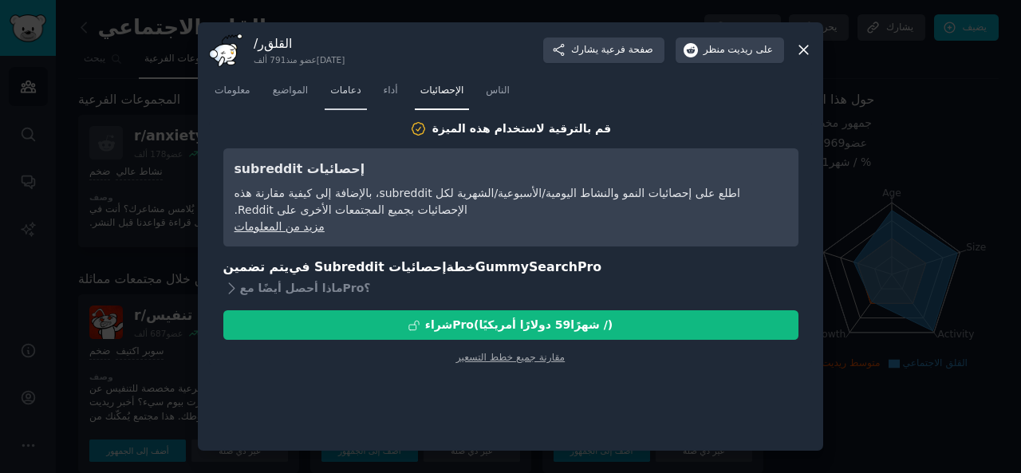
click at [349, 92] on font "دعامات" at bounding box center [345, 90] width 30 height 11
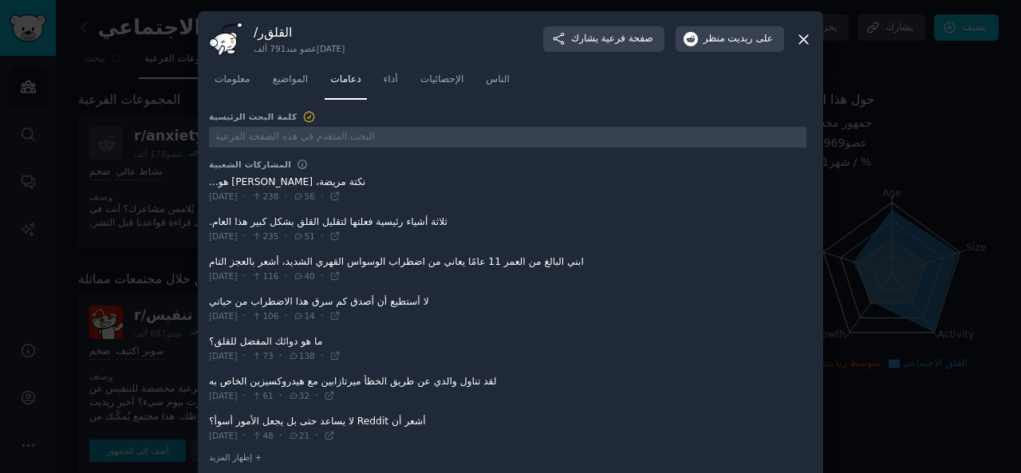
scroll to position [18, 0]
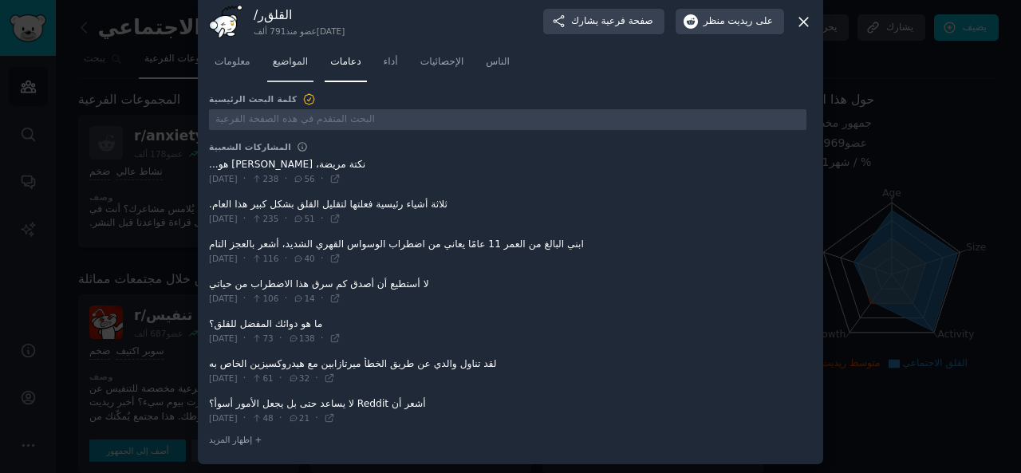
click at [308, 61] on font "المواضيع" at bounding box center [291, 61] width 36 height 11
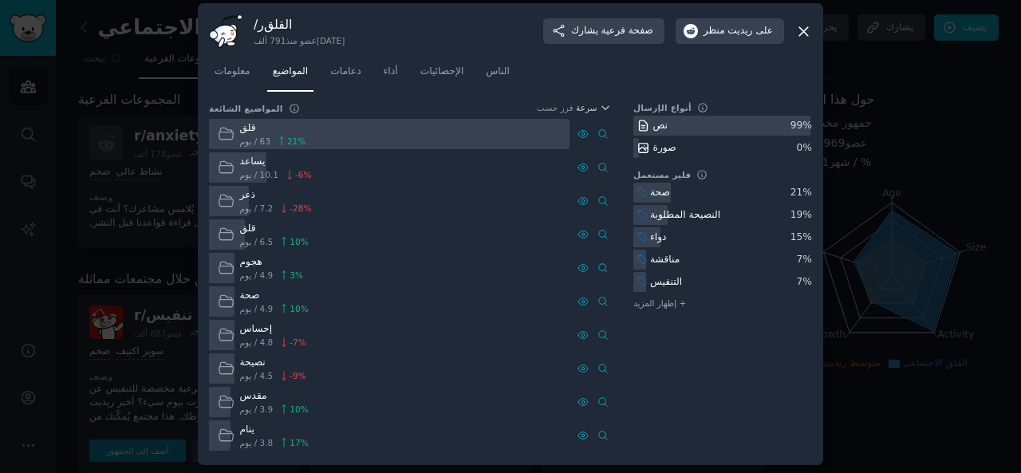
scroll to position [10, 0]
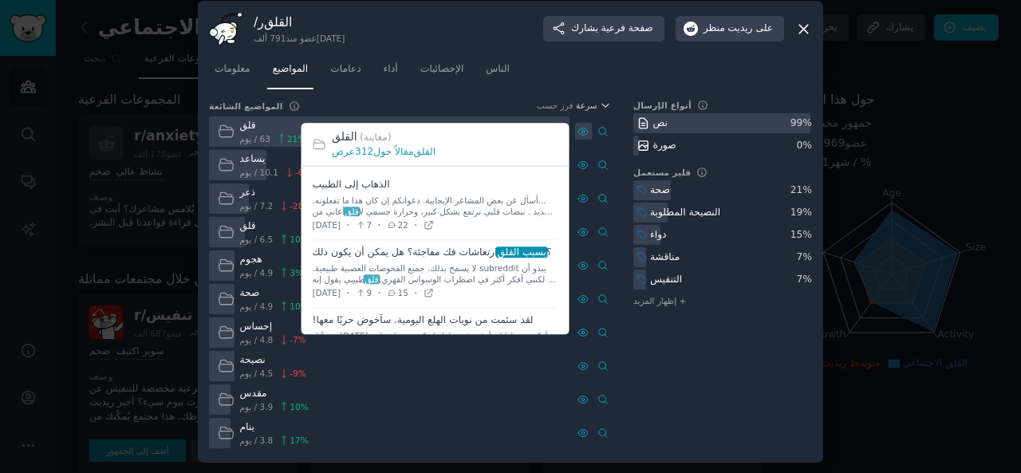
click at [582, 138] on div at bounding box center [583, 131] width 17 height 17
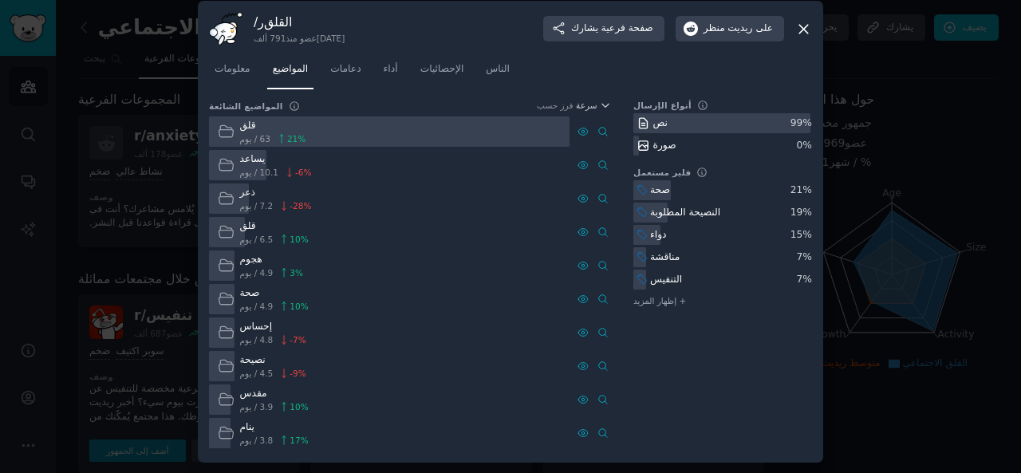
click at [279, 130] on div "قلق" at bounding box center [273, 126] width 66 height 14
click at [606, 129] on icon at bounding box center [603, 131] width 11 height 11
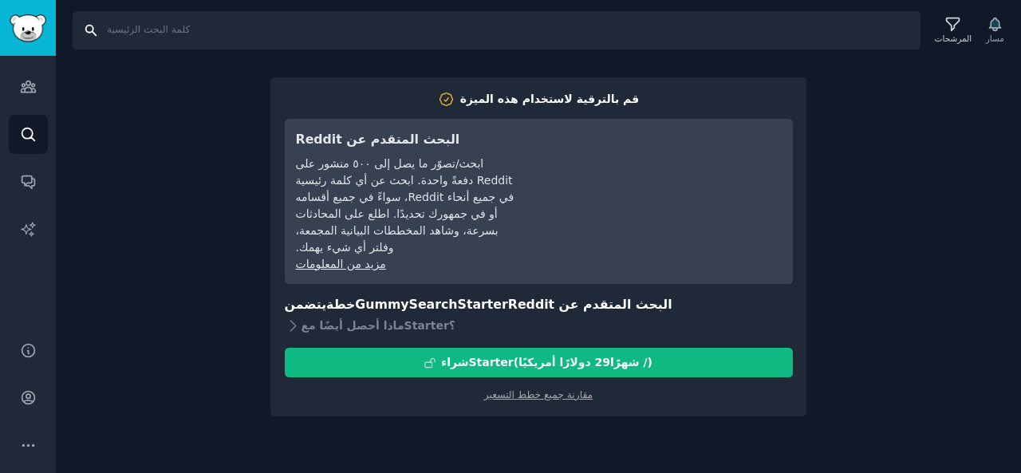
click at [185, 31] on input "يبحث" at bounding box center [497, 30] width 848 height 38
paste input "[MEDICAL_DATA]"
type input "[MEDICAL_DATA]"
click at [31, 92] on icon "الشريط الجانبي" at bounding box center [28, 86] width 14 height 11
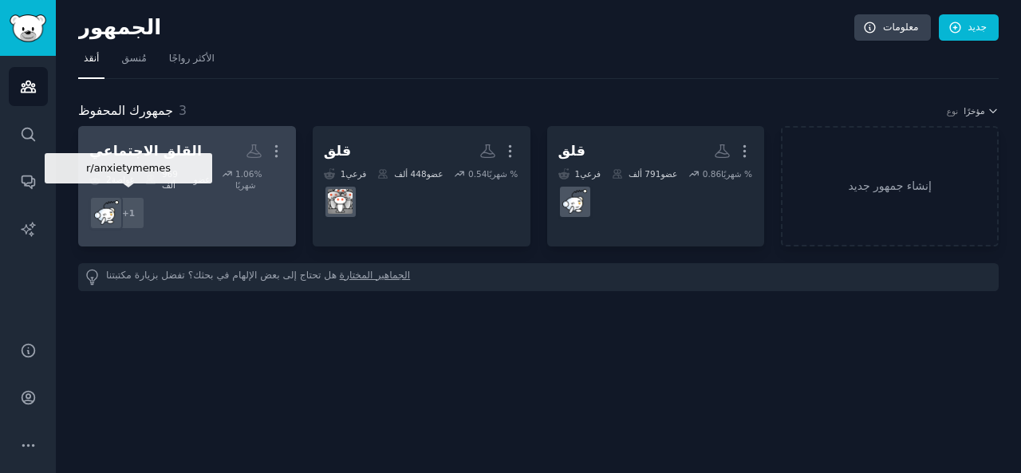
click at [132, 208] on font "1" at bounding box center [132, 213] width 6 height 10
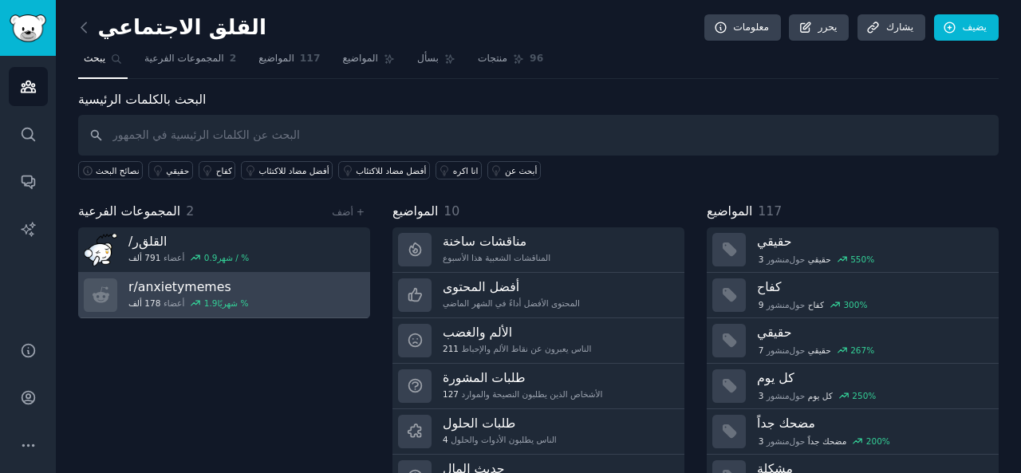
click at [233, 307] on div "r/ anxietymemes 178 ألف أعضاء 1.9 % شهريًا" at bounding box center [188, 295] width 120 height 34
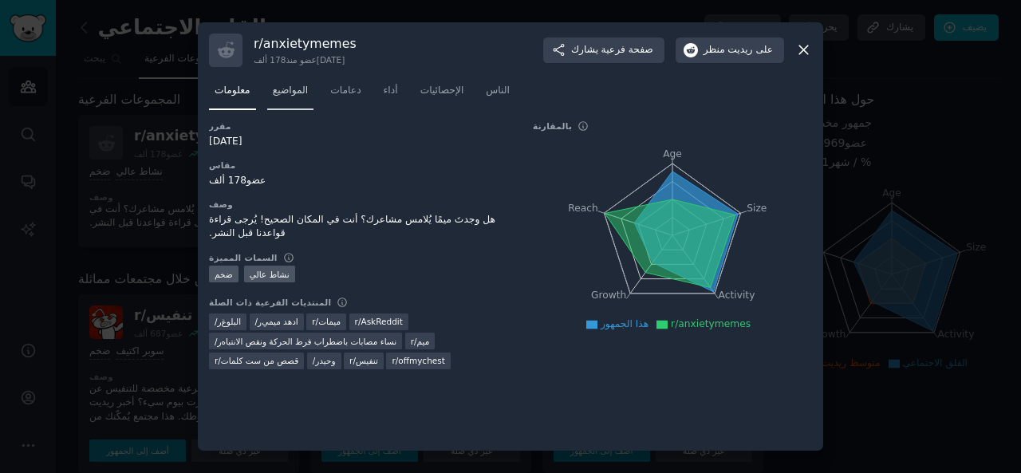
click at [280, 96] on font "المواضيع" at bounding box center [291, 90] width 36 height 11
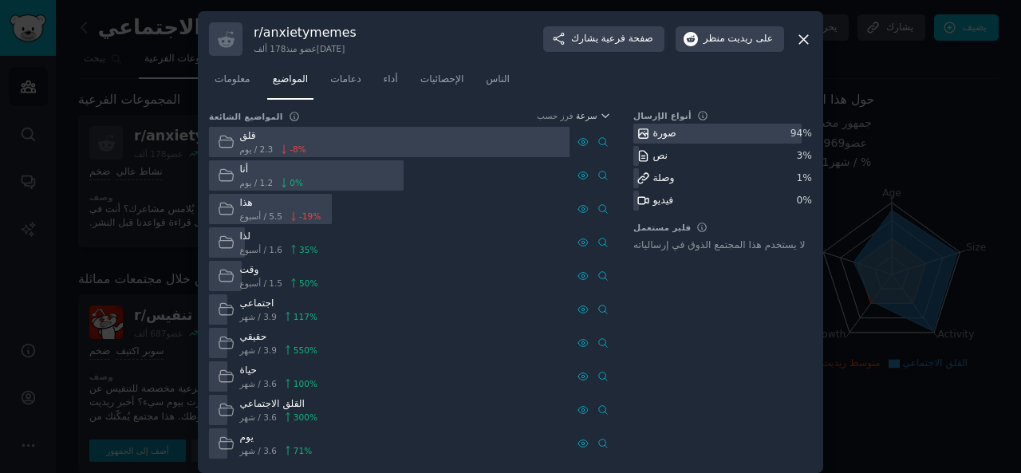
click at [342, 154] on div at bounding box center [389, 142] width 361 height 31
click at [230, 141] on icon at bounding box center [226, 141] width 17 height 17
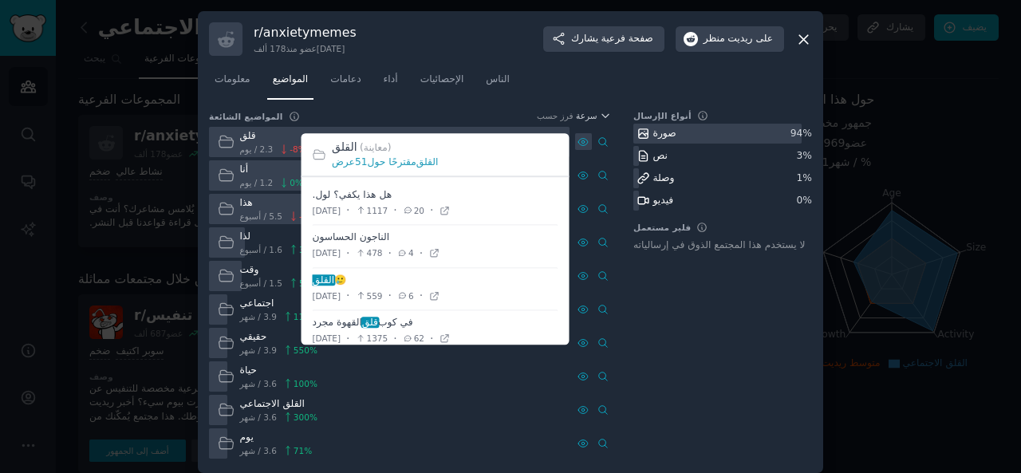
click at [579, 145] on icon at bounding box center [583, 141] width 11 height 11
click at [362, 194] on span at bounding box center [436, 204] width 246 height 42
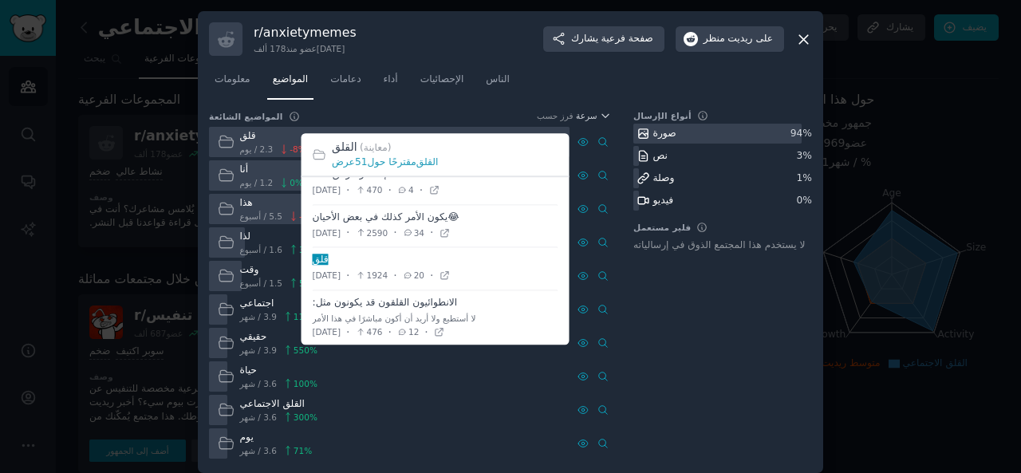
scroll to position [323, 0]
click at [420, 322] on div "[DATE] · 476 · 12 ·" at bounding box center [379, 328] width 132 height 17
click at [443, 328] on icon at bounding box center [439, 328] width 7 height 7
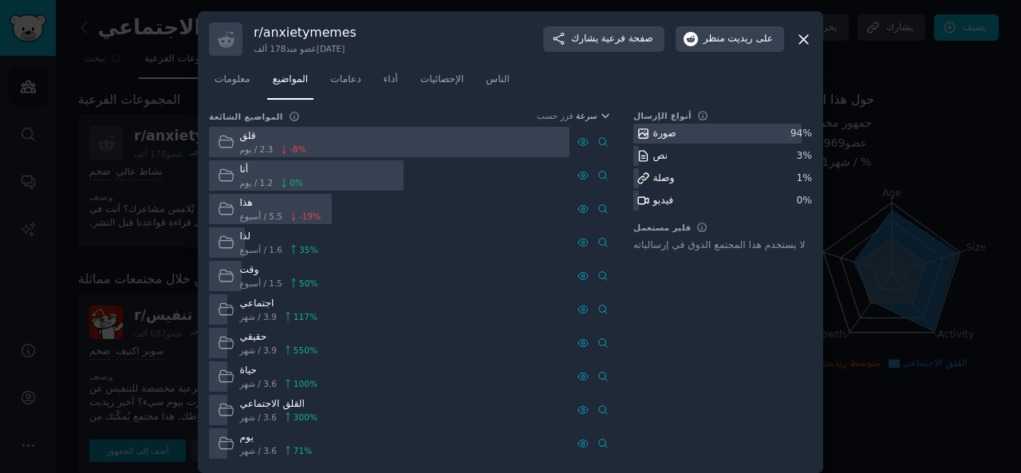
click at [803, 40] on icon at bounding box center [804, 39] width 9 height 9
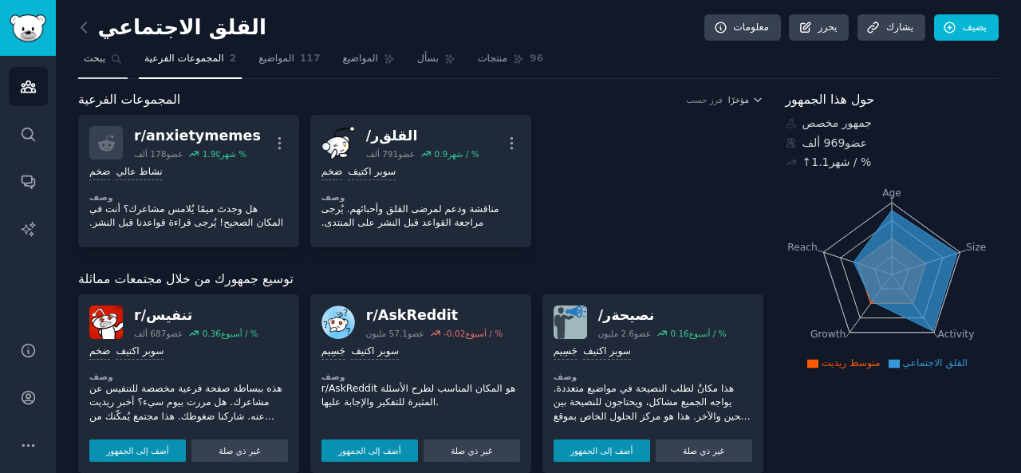
click at [98, 49] on link "يبحث" at bounding box center [102, 62] width 49 height 33
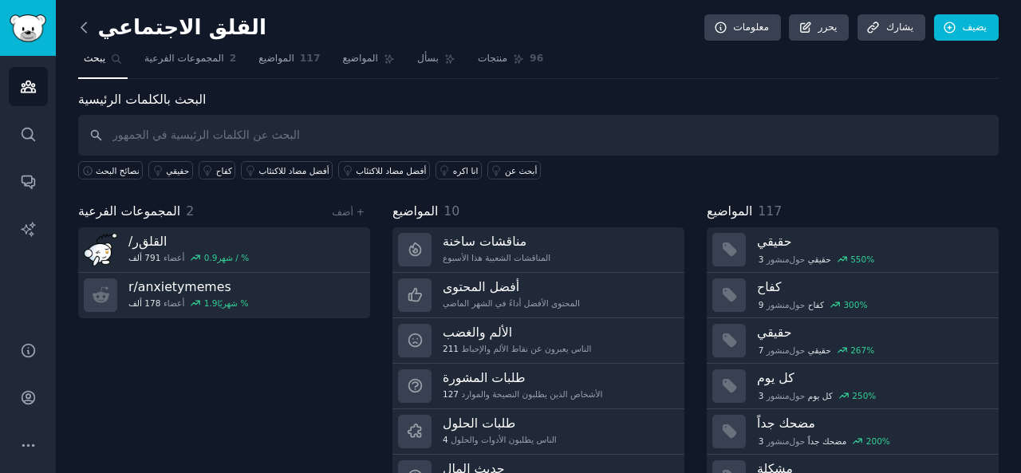
click at [81, 20] on icon at bounding box center [84, 27] width 17 height 17
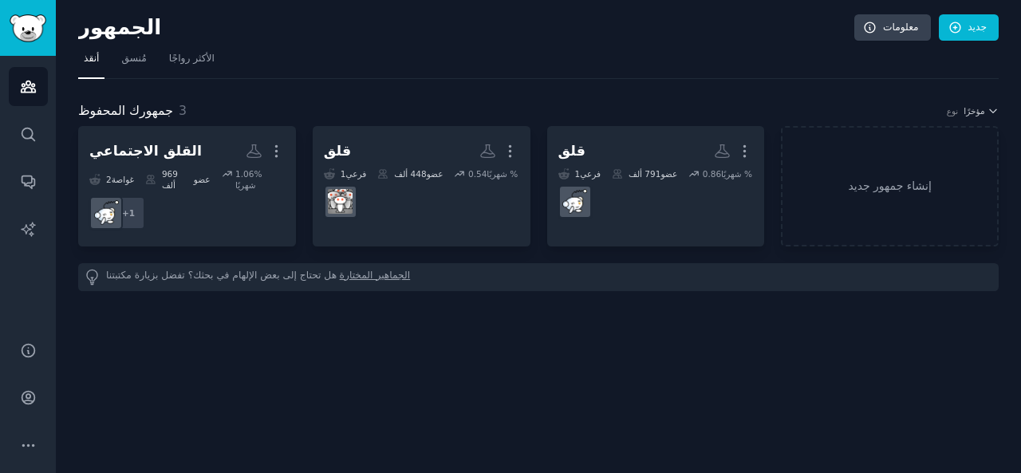
click at [375, 270] on font "الجماهير المختارة" at bounding box center [375, 275] width 71 height 11
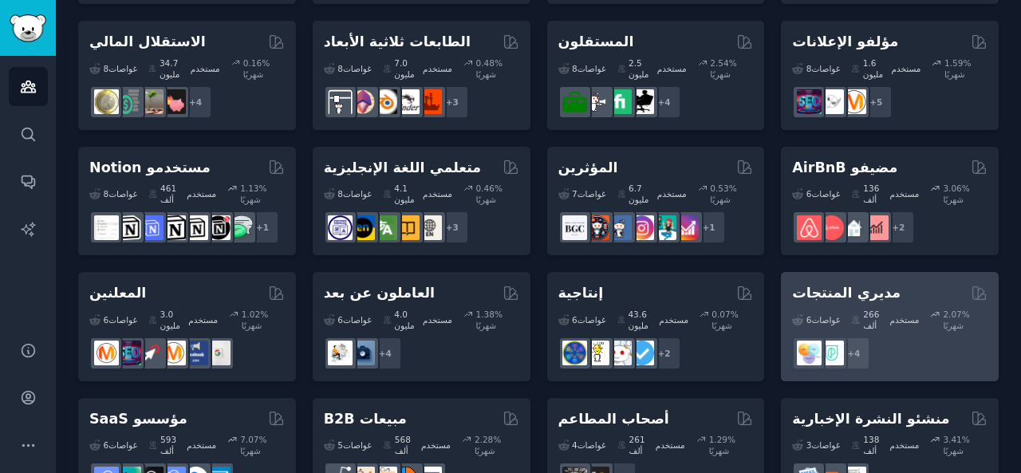
scroll to position [914, 0]
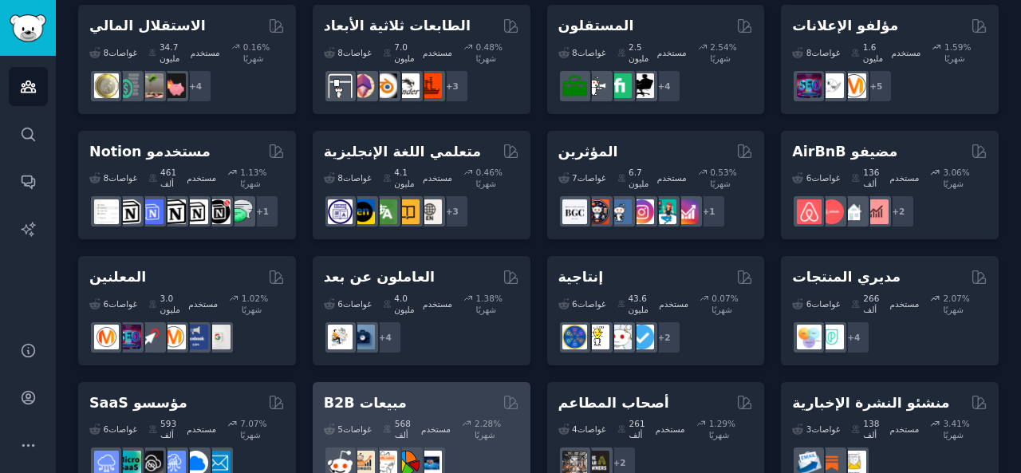
click at [373, 395] on font "مبيعات B2B" at bounding box center [365, 403] width 83 height 16
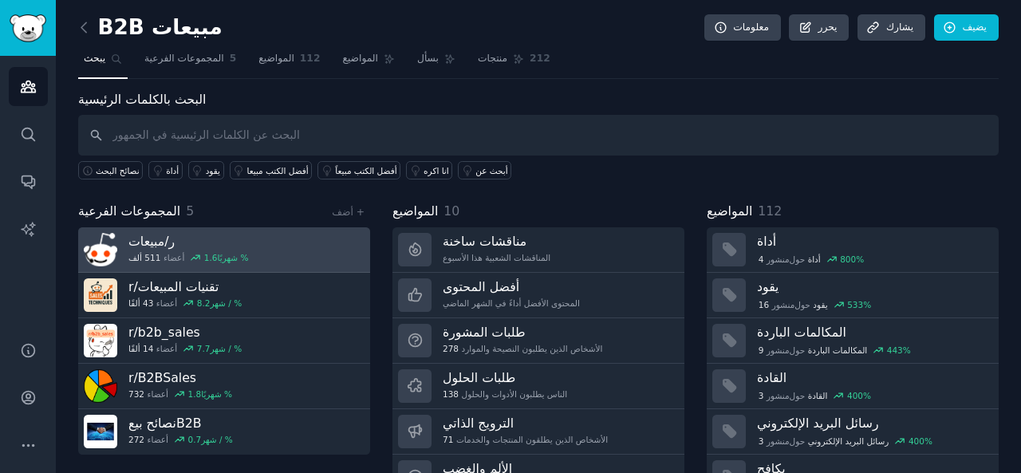
click at [239, 255] on font "% شهريًا" at bounding box center [233, 258] width 31 height 10
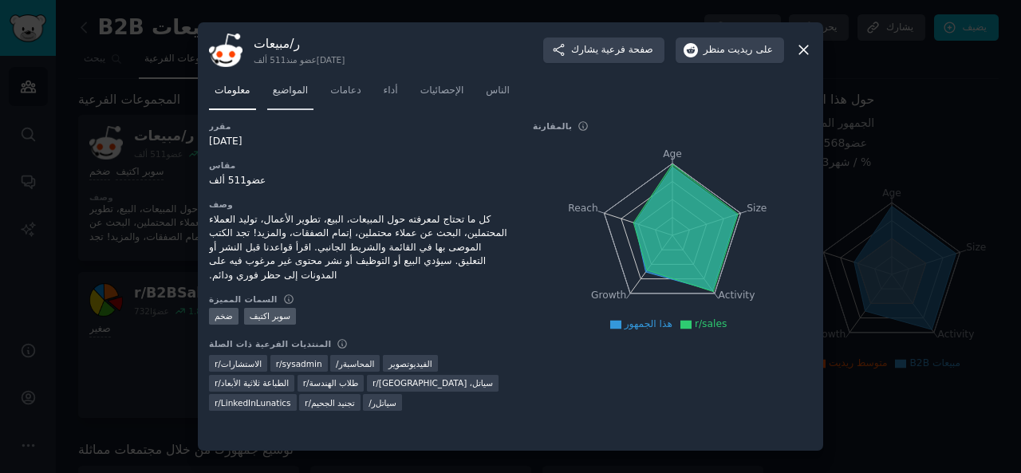
click at [303, 93] on font "المواضيع" at bounding box center [291, 90] width 36 height 11
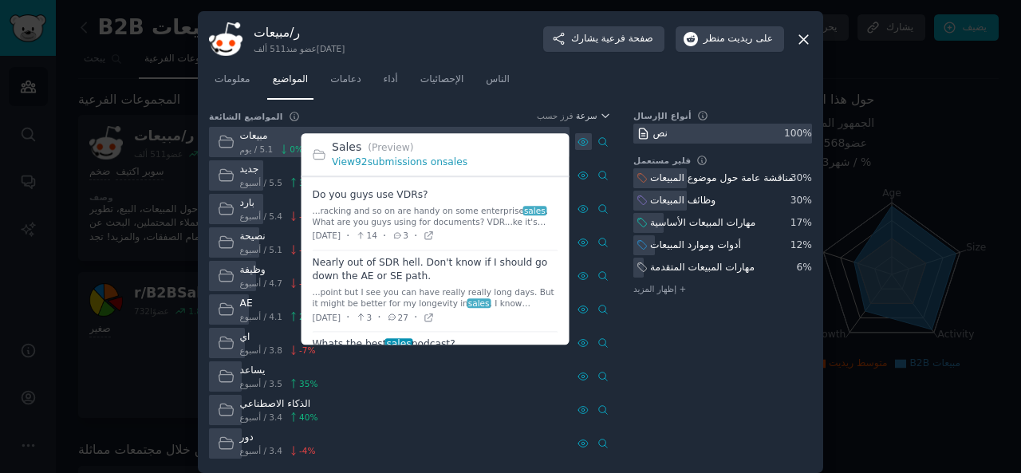
click at [582, 141] on icon at bounding box center [583, 141] width 3 height 3
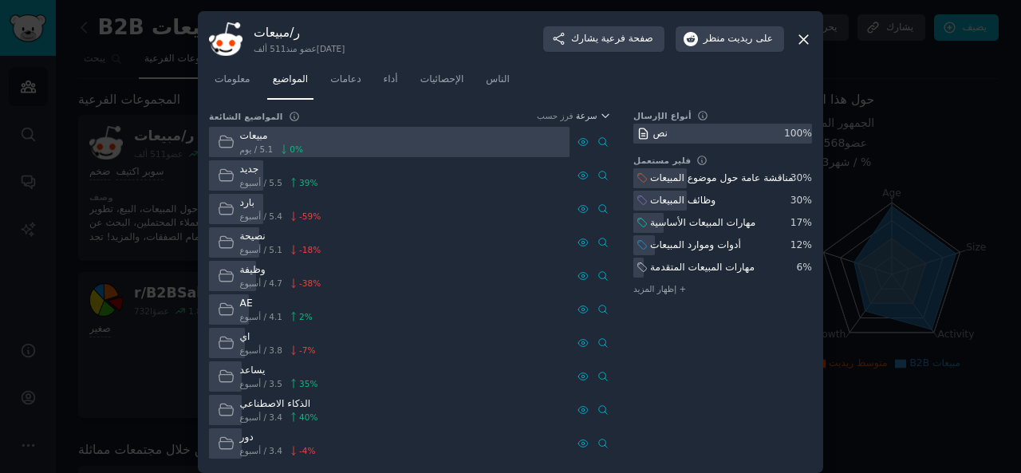
click at [800, 38] on icon at bounding box center [804, 39] width 17 height 17
